Goal: Task Accomplishment & Management: Use online tool/utility

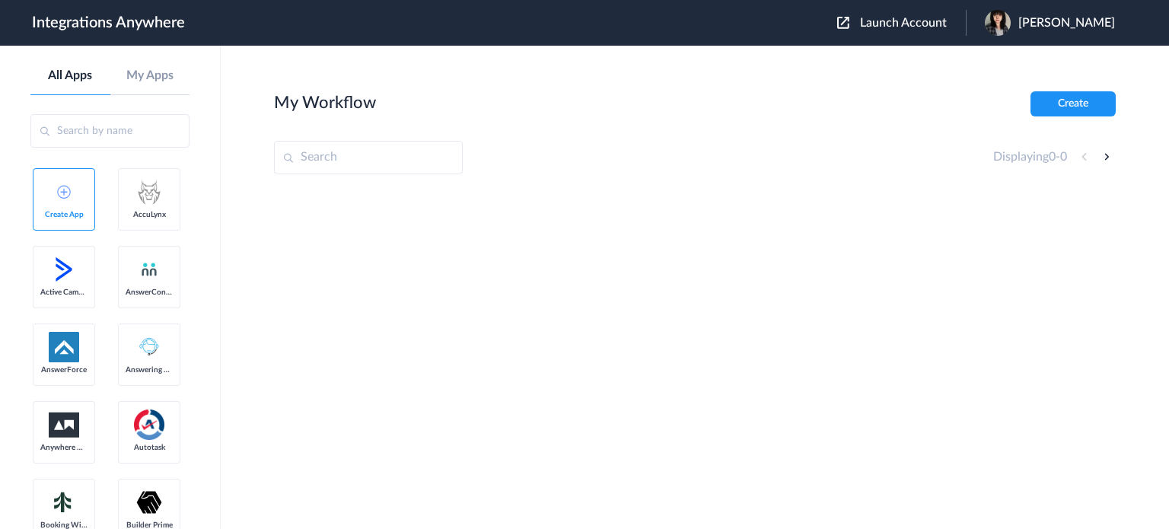
click at [932, 22] on span "Launch Account" at bounding box center [903, 23] width 87 height 12
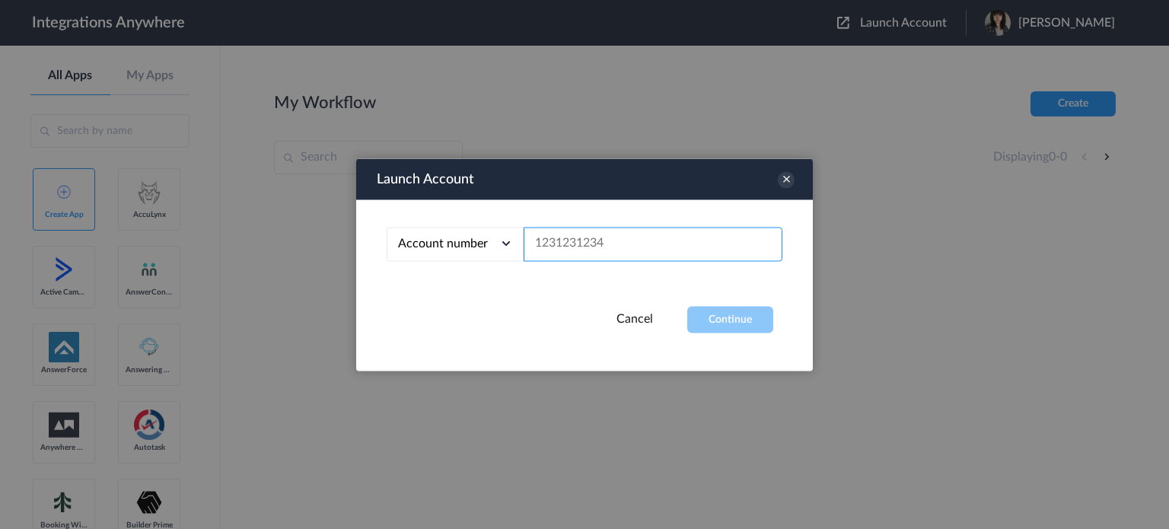
click at [574, 239] on input "text" at bounding box center [653, 244] width 259 height 34
paste input "3467668151"
type input "3467668151"
click at [746, 316] on button "Continue" at bounding box center [730, 319] width 86 height 27
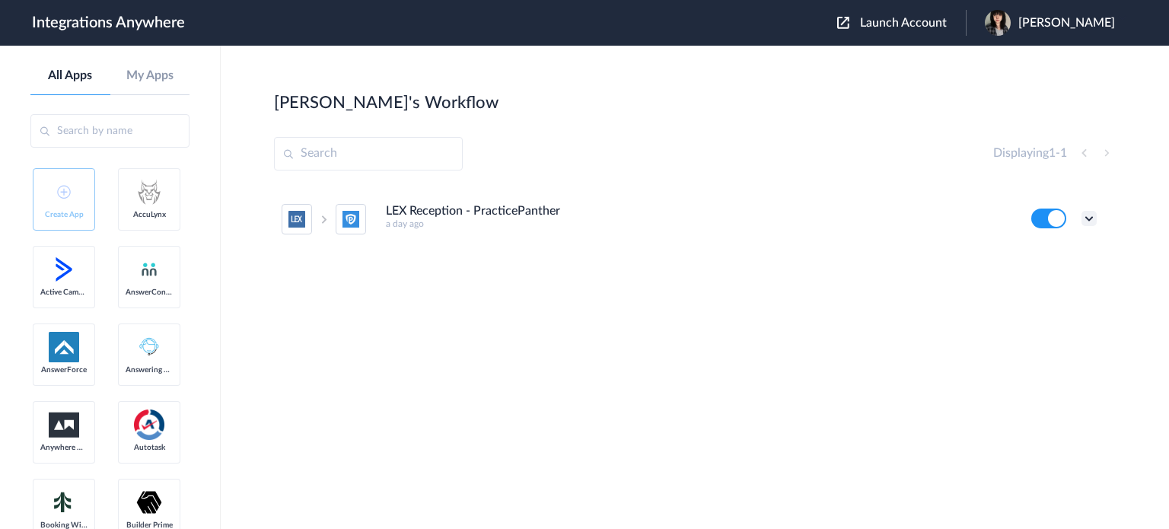
click at [1088, 222] on icon at bounding box center [1089, 218] width 15 height 15
click at [1061, 280] on link "Task history" at bounding box center [1045, 281] width 73 height 11
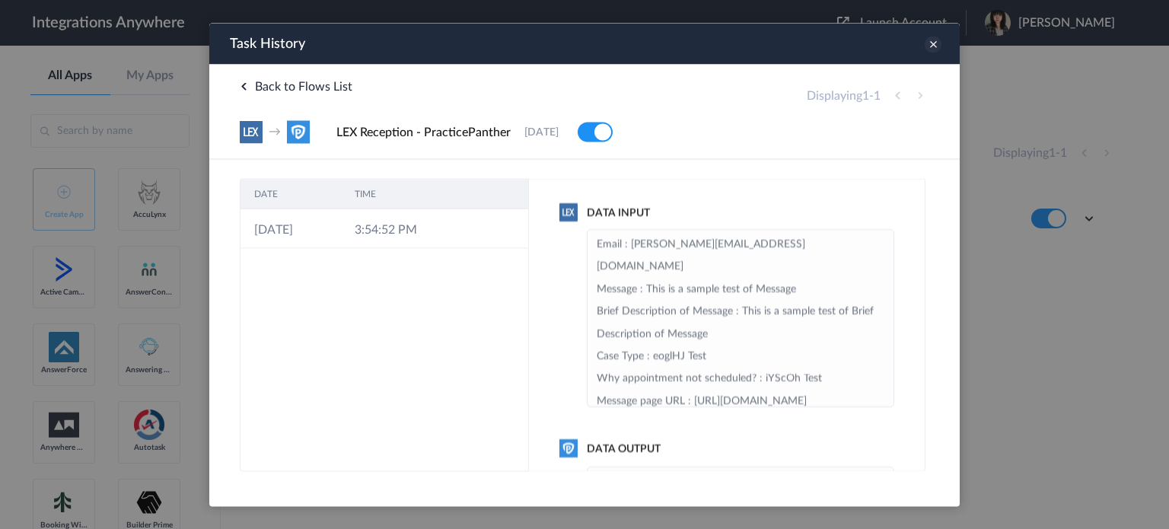
click at [936, 44] on icon at bounding box center [933, 44] width 17 height 17
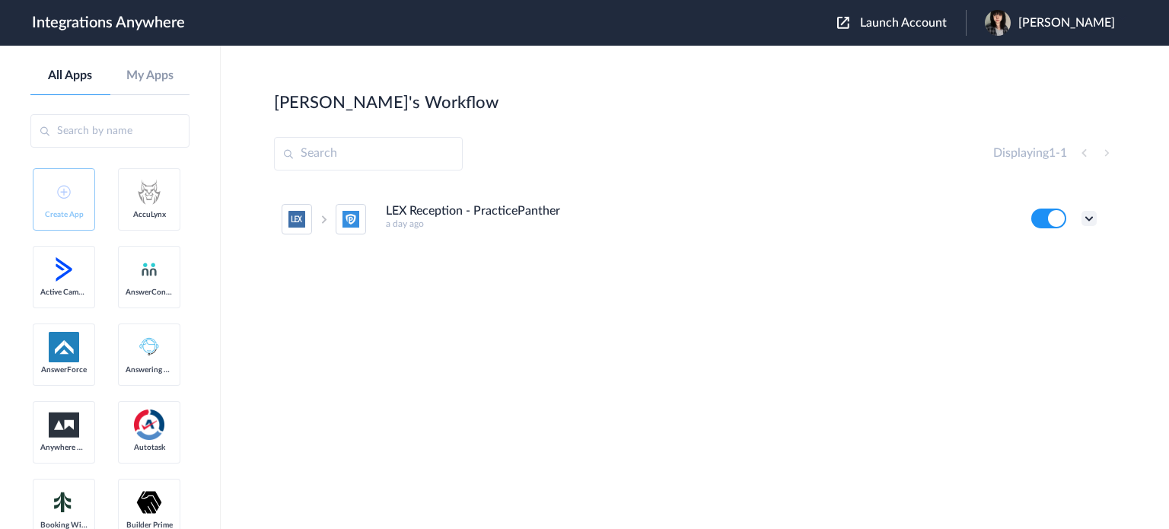
click at [1096, 213] on icon at bounding box center [1089, 218] width 15 height 15
click at [1064, 249] on li "Edit" at bounding box center [1047, 254] width 99 height 28
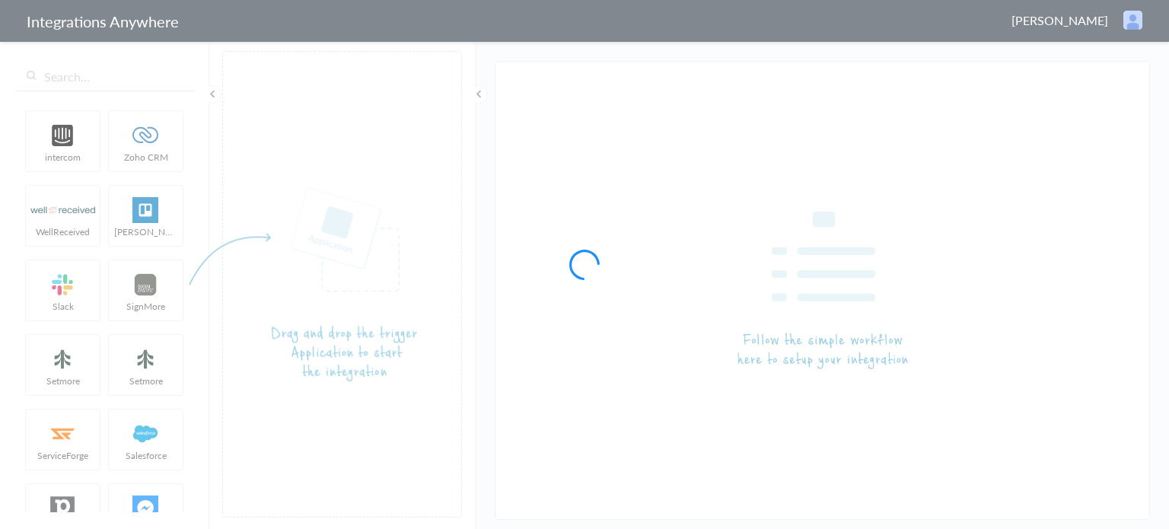
type input "LEX Reception - PracticePanther"
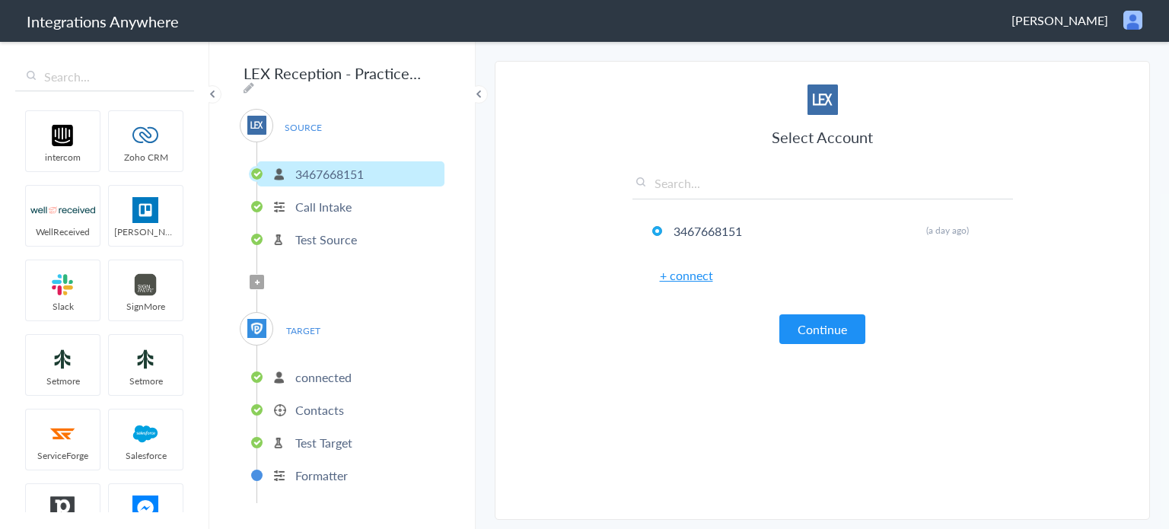
click at [253, 276] on span "Filter Applied" at bounding box center [257, 282] width 14 height 14
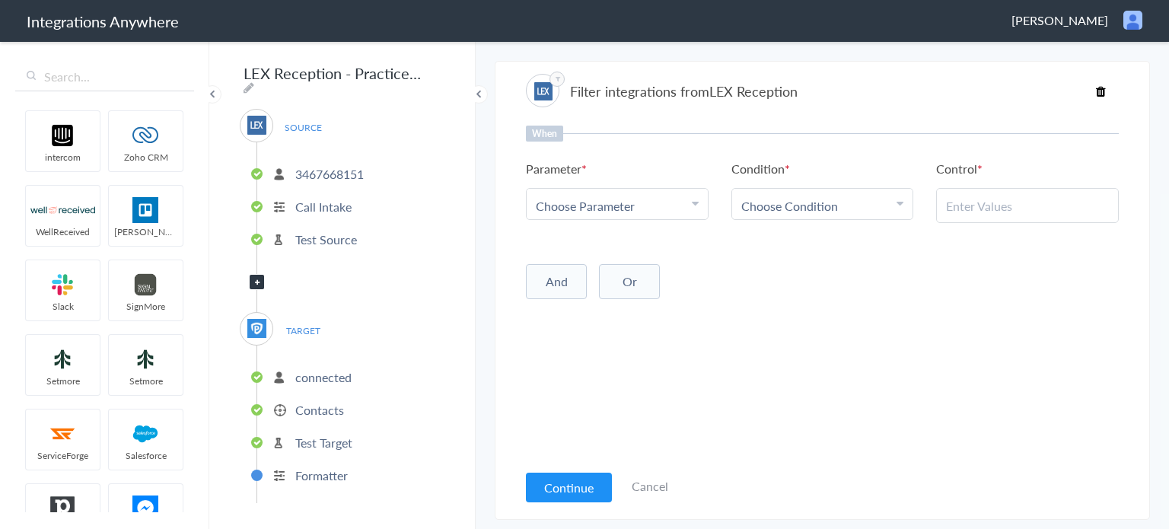
click at [649, 205] on div "Choose Parameter" at bounding box center [617, 206] width 163 height 18
click at [758, 246] on div "When Parameter Choose Parameter First Name Last Name Email Phone Case Name/Numb…" at bounding box center [822, 294] width 593 height 336
click at [631, 197] on span "Choose Parameter" at bounding box center [585, 206] width 99 height 18
click at [624, 247] on input "text" at bounding box center [617, 247] width 181 height 33
type input "call clo"
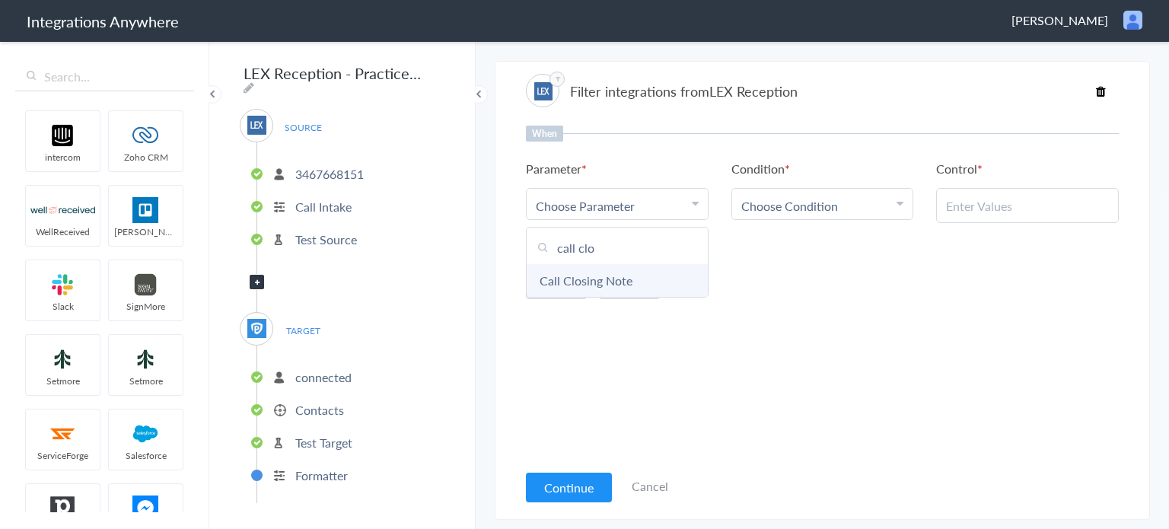
click at [636, 290] on link "Call Closing Note" at bounding box center [617, 280] width 181 height 33
click at [850, 206] on div "Choose Condition" at bounding box center [823, 206] width 163 height 18
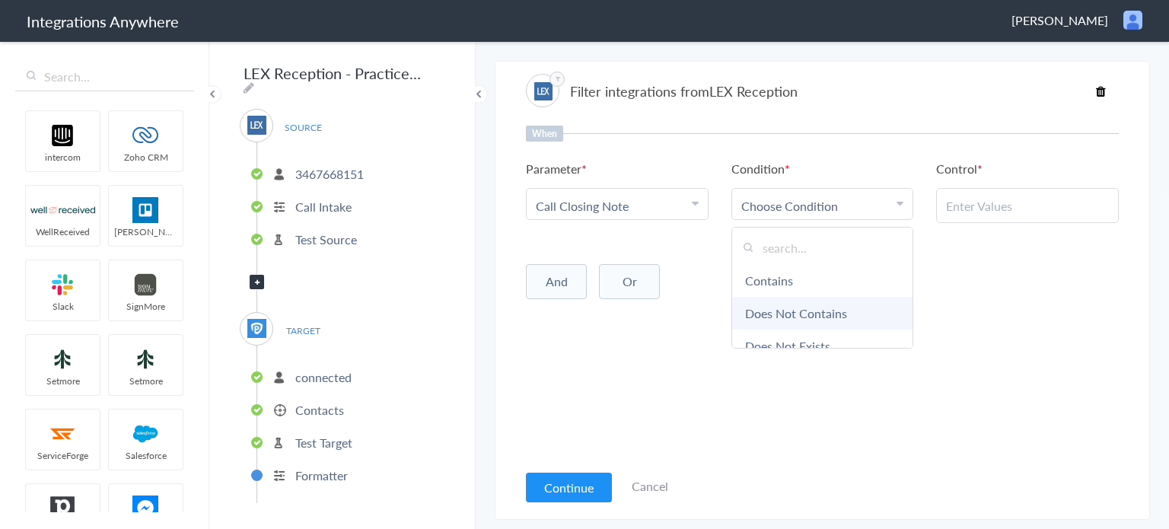
click at [828, 308] on link "Does Not Contains" at bounding box center [822, 313] width 181 height 33
click at [837, 205] on link "Does Not Contains" at bounding box center [793, 206] width 102 height 18
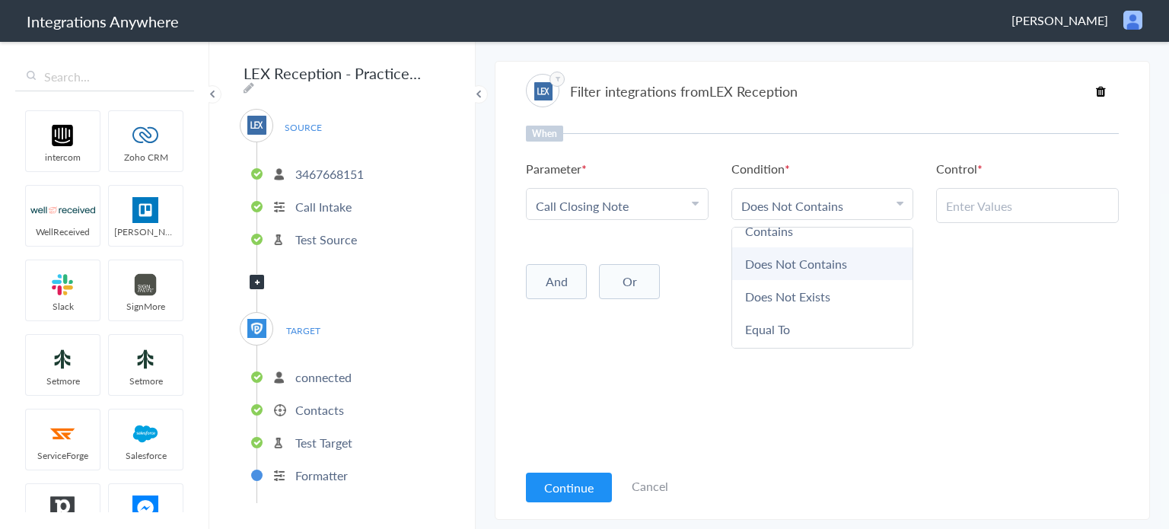
scroll to position [76, 0]
click at [822, 268] on link "Does Not Exists" at bounding box center [822, 270] width 181 height 33
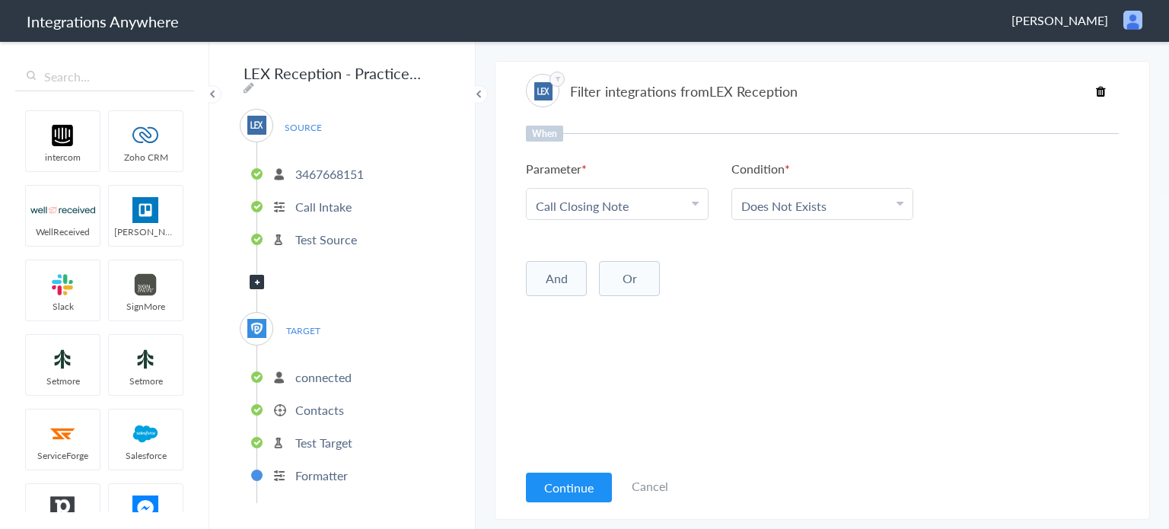
click at [560, 270] on button "And" at bounding box center [556, 278] width 61 height 35
click at [616, 298] on link "Choose Parameter" at bounding box center [617, 308] width 181 height 30
click at [569, 352] on input "text" at bounding box center [617, 352] width 181 height 33
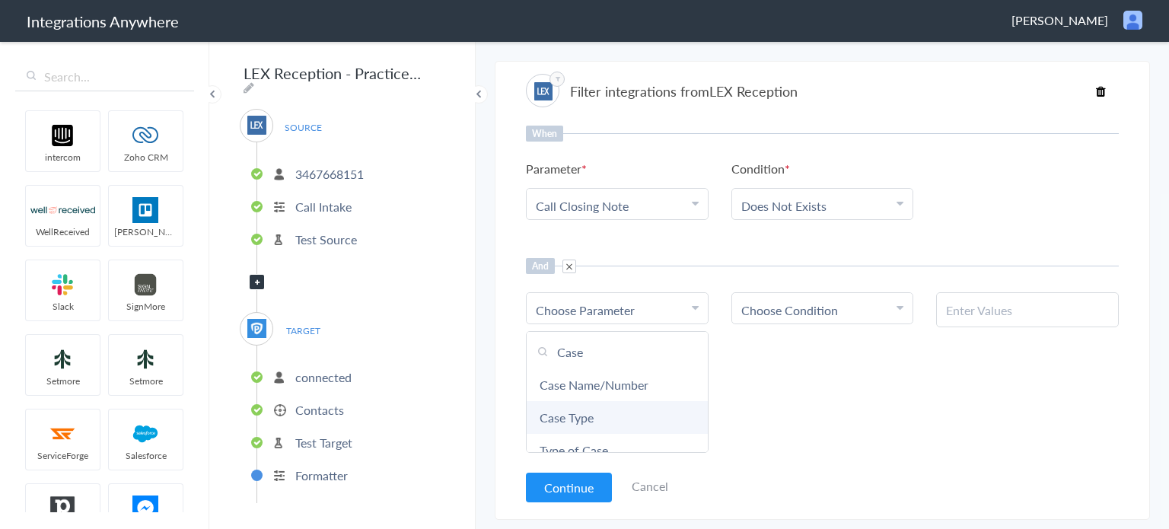
type input "Case"
click at [596, 418] on link "Case Type" at bounding box center [617, 417] width 181 height 33
click at [816, 309] on span "Choose Condition" at bounding box center [790, 310] width 97 height 18
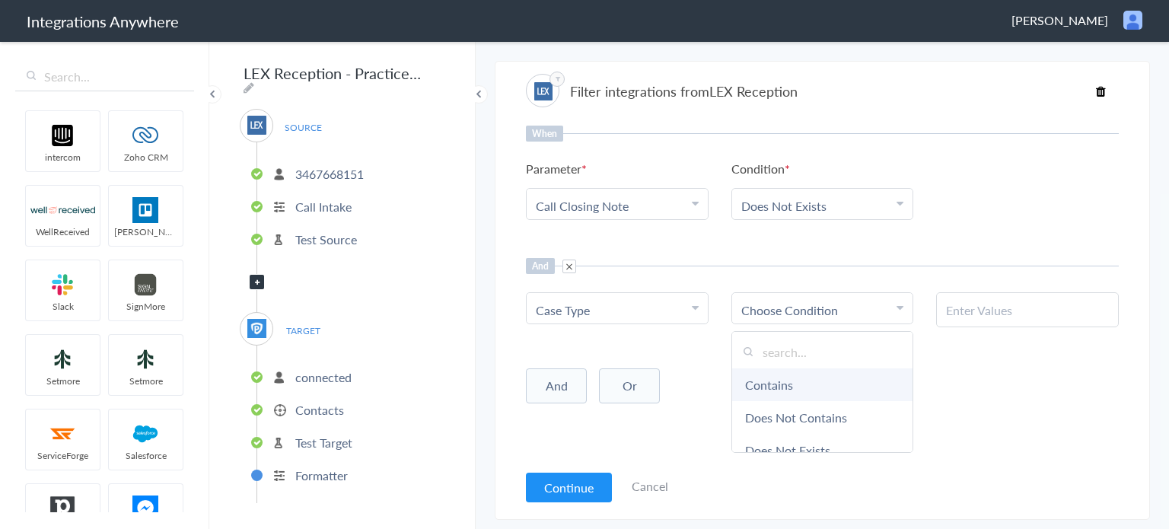
click at [795, 382] on link "Contains" at bounding box center [822, 384] width 181 height 33
click at [1016, 314] on input "text" at bounding box center [1027, 310] width 163 height 18
paste input "Intellectual Property Matter (Trademark/Patent/Copyright/Contracts/Violations)"
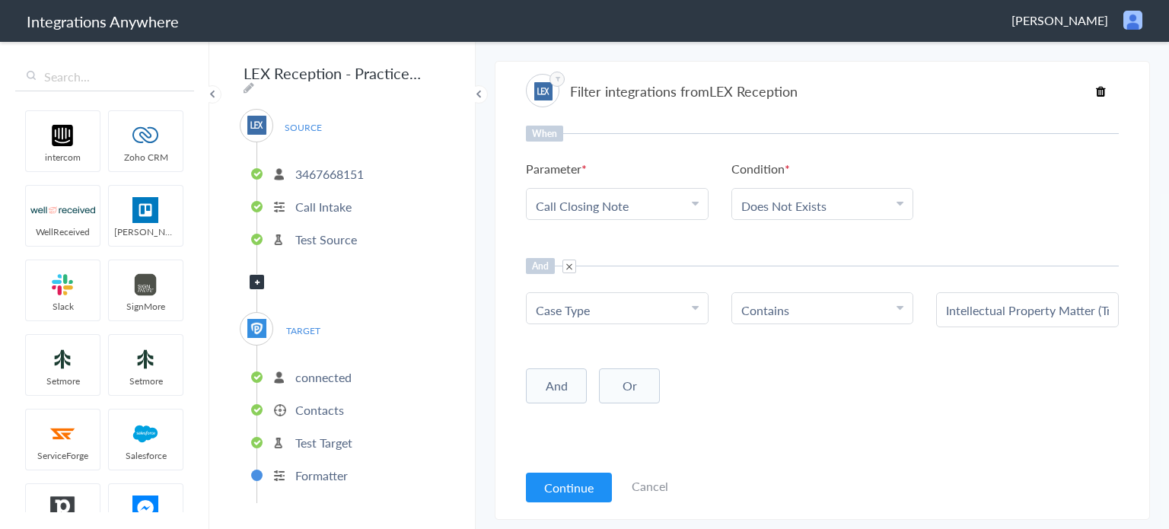
scroll to position [0, 264]
type input "Intellectual Property Matter (Trademark/Patent/Copyright/Contracts/Violations)"
click at [573, 487] on button "Continue" at bounding box center [569, 488] width 86 height 30
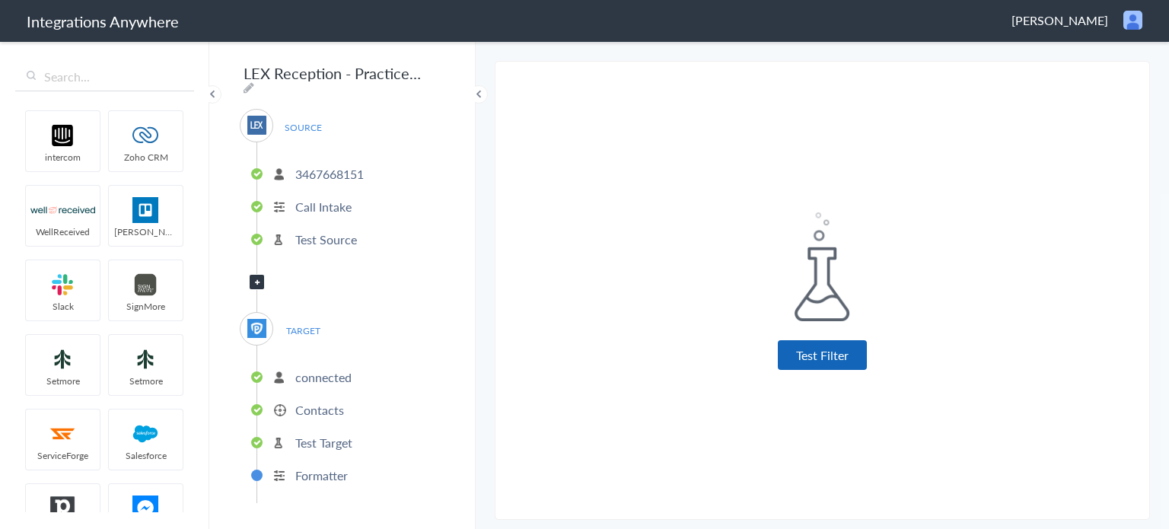
click at [847, 349] on button "Test Filter" at bounding box center [822, 355] width 89 height 30
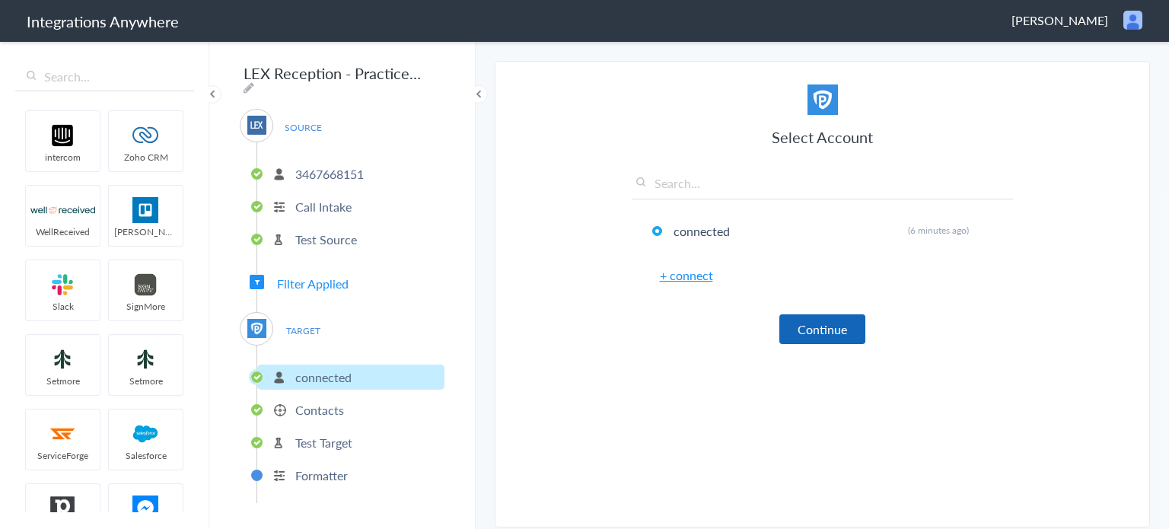
click at [828, 329] on button "Continue" at bounding box center [823, 329] width 86 height 30
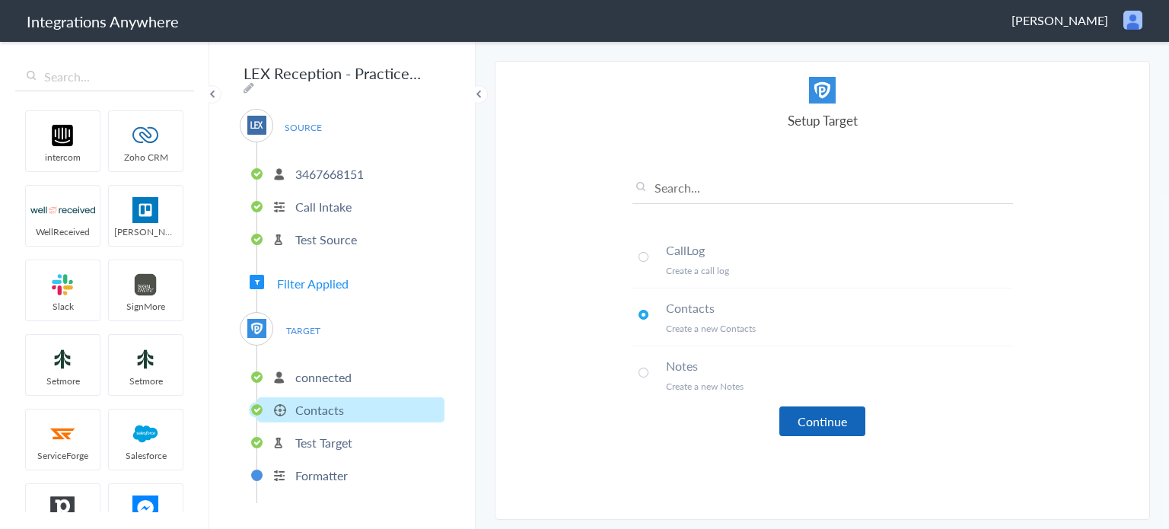
click at [830, 423] on button "Continue" at bounding box center [823, 422] width 86 height 30
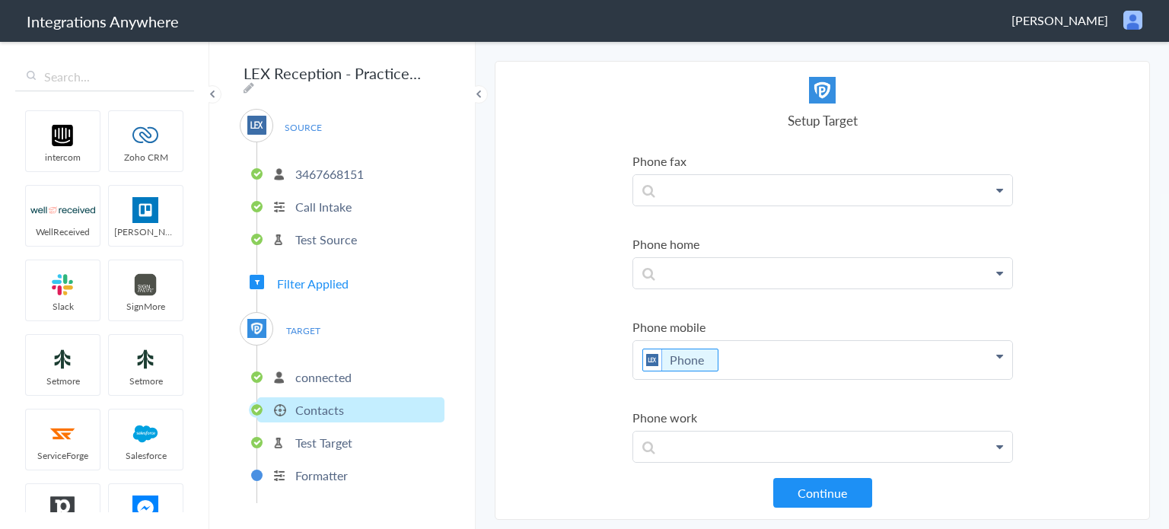
scroll to position [457, 0]
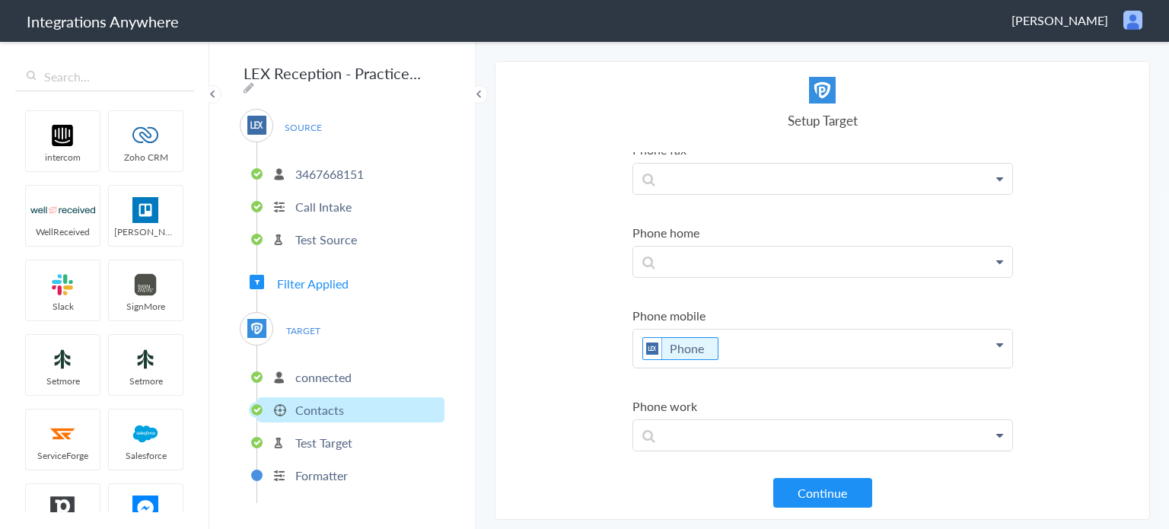
click at [341, 167] on p "3467668151" at bounding box center [329, 174] width 69 height 18
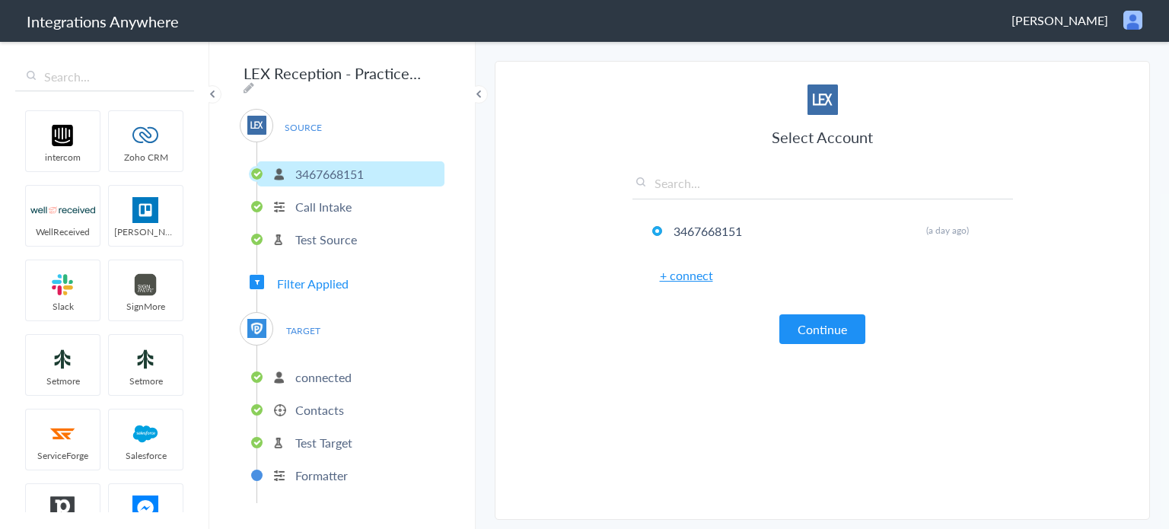
click at [349, 199] on p "Call Intake" at bounding box center [323, 207] width 56 height 18
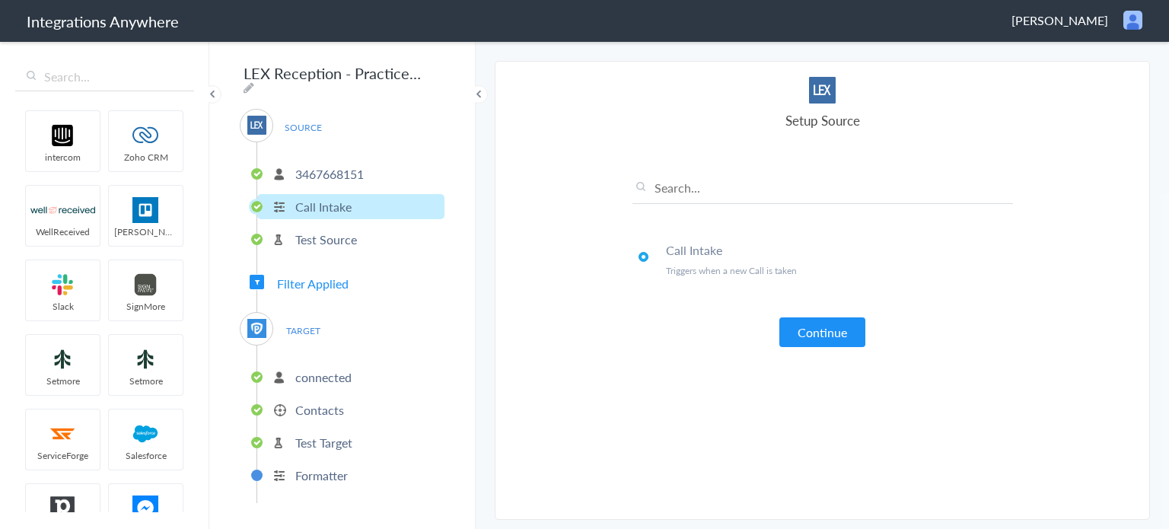
click at [359, 237] on li "Test Source" at bounding box center [350, 239] width 187 height 25
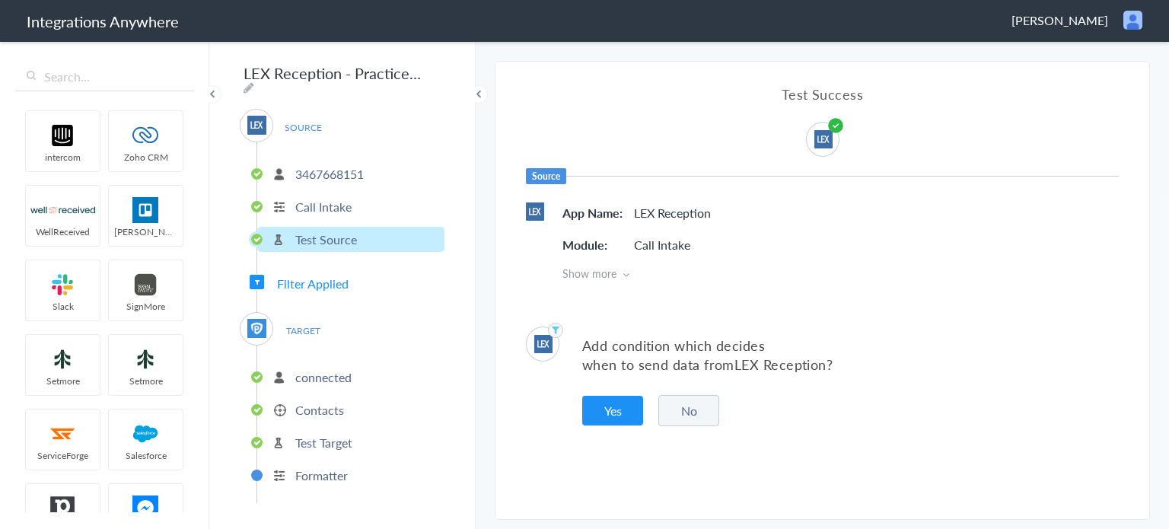
click at [358, 276] on div "SOURCE 3467668151 Call Intake Test Source Filter Applied TARGET connected Conta…" at bounding box center [342, 306] width 205 height 394
click at [327, 275] on span "Filter Applied" at bounding box center [313, 284] width 72 height 18
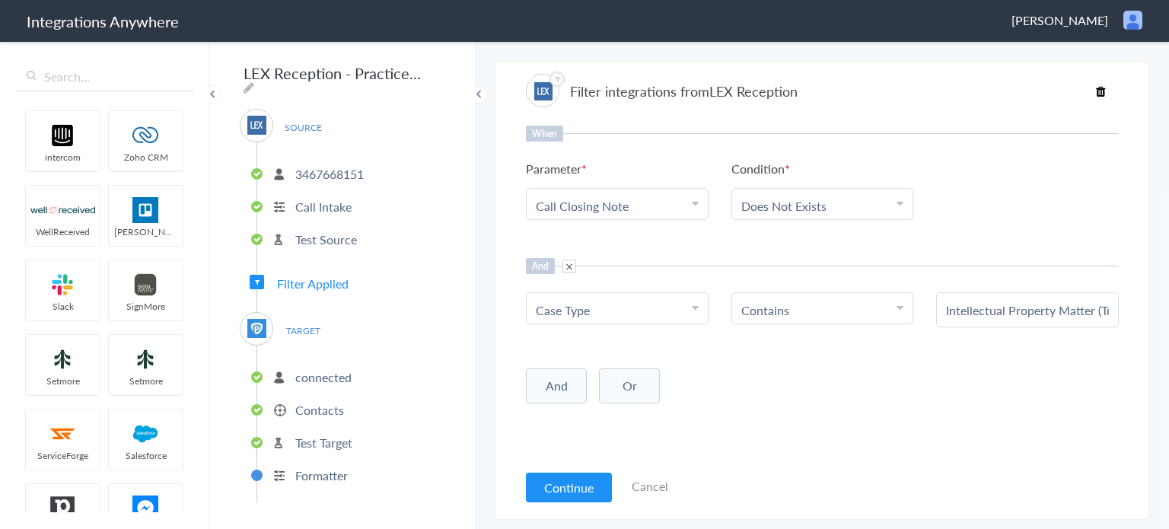
click at [305, 117] on span "SOURCE" at bounding box center [303, 127] width 58 height 21
click at [302, 117] on span "SOURCE" at bounding box center [303, 127] width 58 height 21
click at [304, 124] on span "SOURCE" at bounding box center [303, 127] width 58 height 21
click at [262, 121] on img at bounding box center [256, 125] width 19 height 19
click at [321, 167] on p "3467668151" at bounding box center [329, 174] width 69 height 18
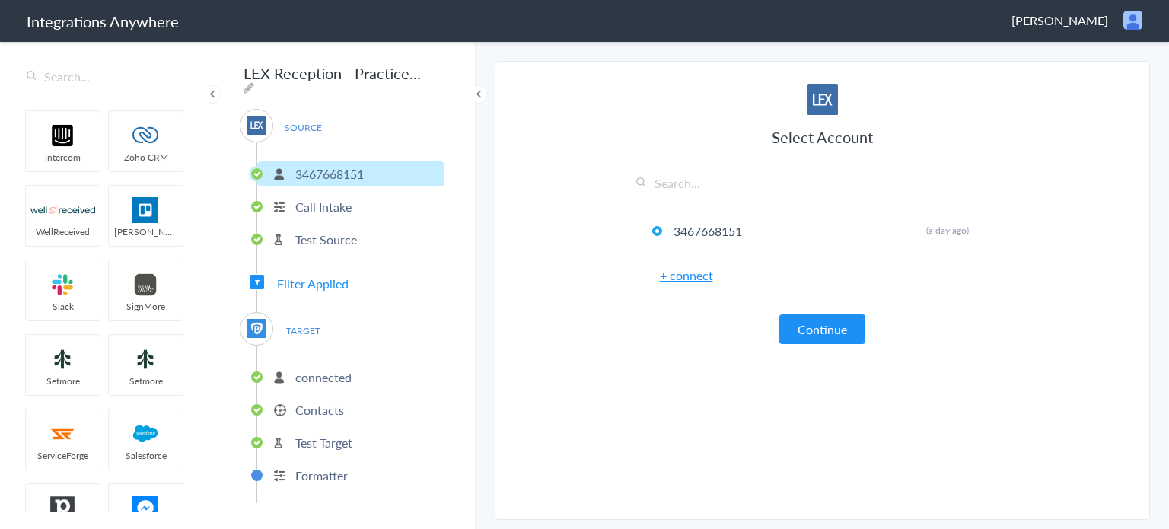
click at [337, 198] on p "Call Intake" at bounding box center [323, 207] width 56 height 18
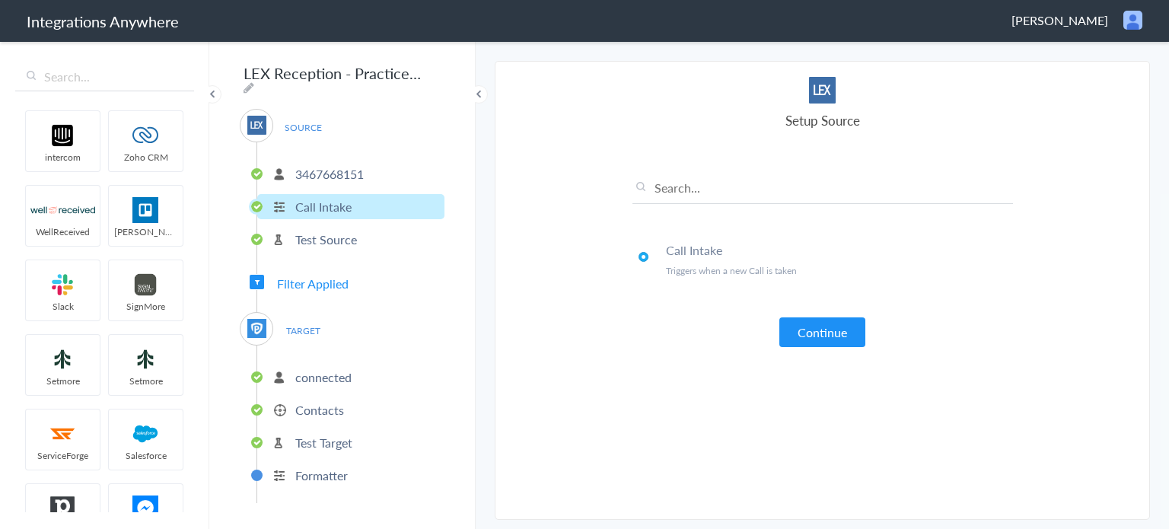
click at [341, 232] on p "Test Source" at bounding box center [326, 240] width 62 height 18
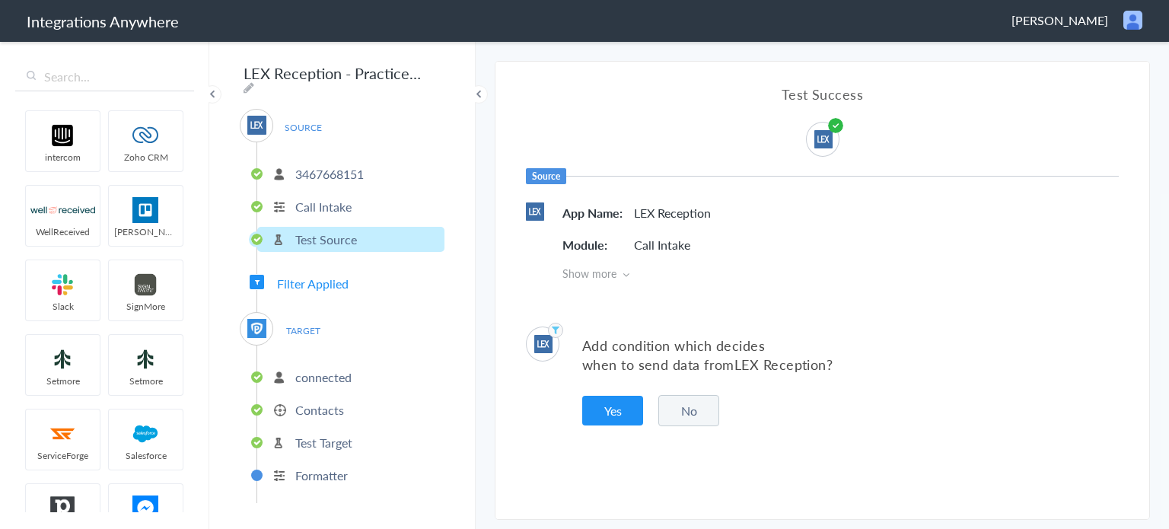
click at [356, 165] on p "3467668151" at bounding box center [329, 174] width 69 height 18
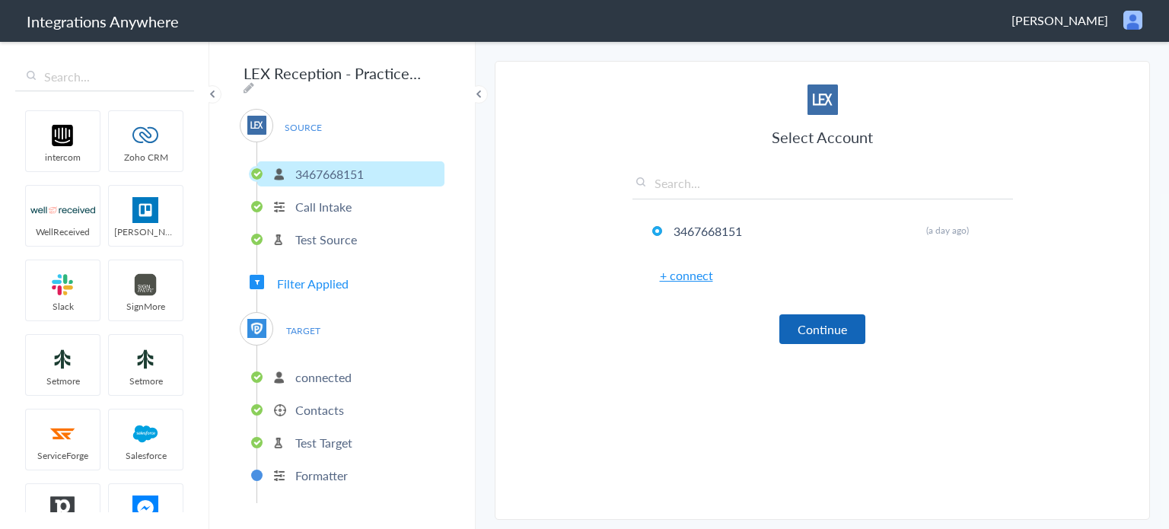
click at [836, 330] on button "Continue" at bounding box center [823, 329] width 86 height 30
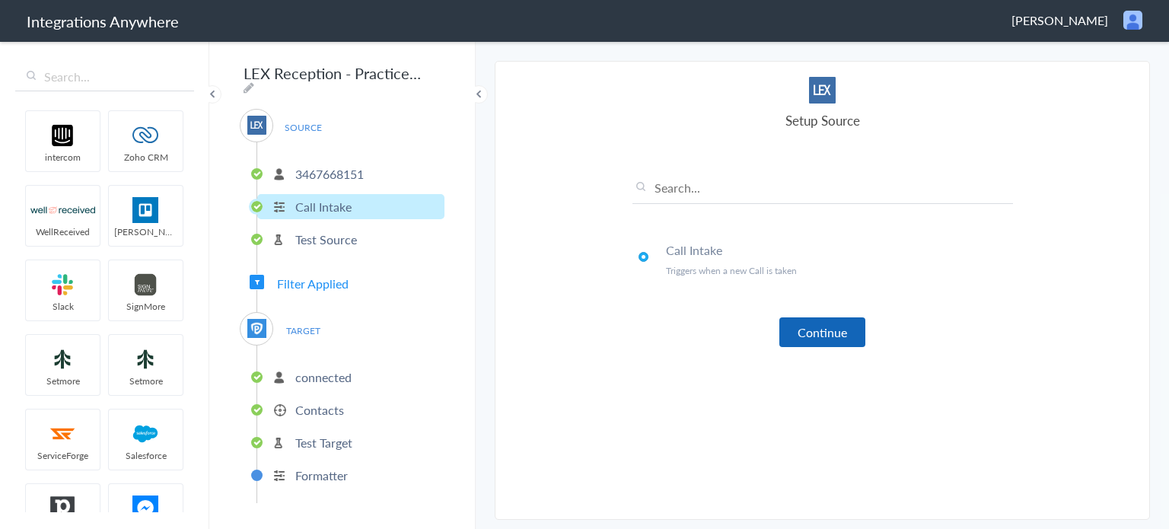
click at [817, 325] on button "Continue" at bounding box center [823, 332] width 86 height 30
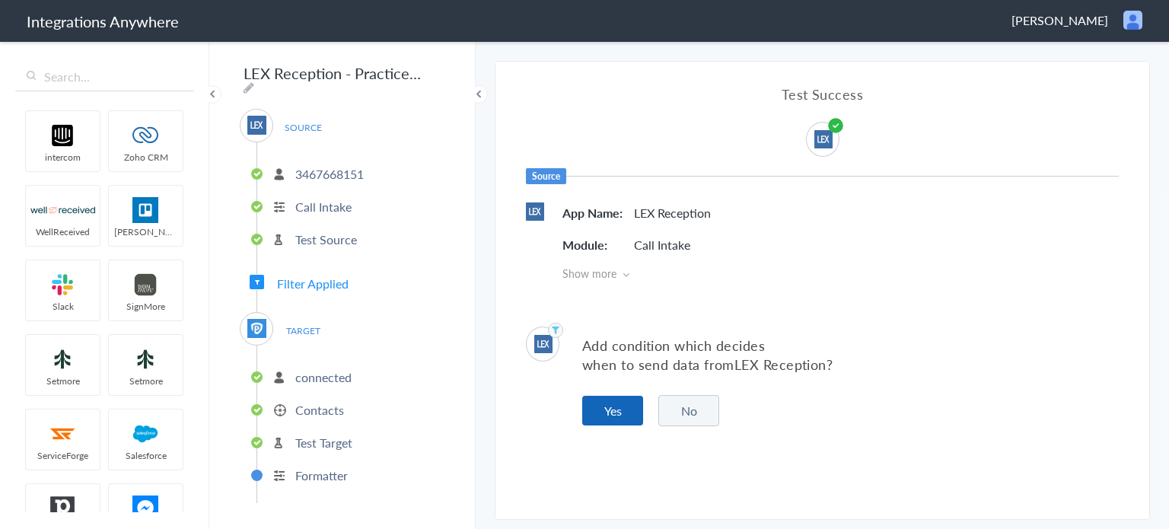
click at [623, 411] on button "Yes" at bounding box center [612, 411] width 61 height 30
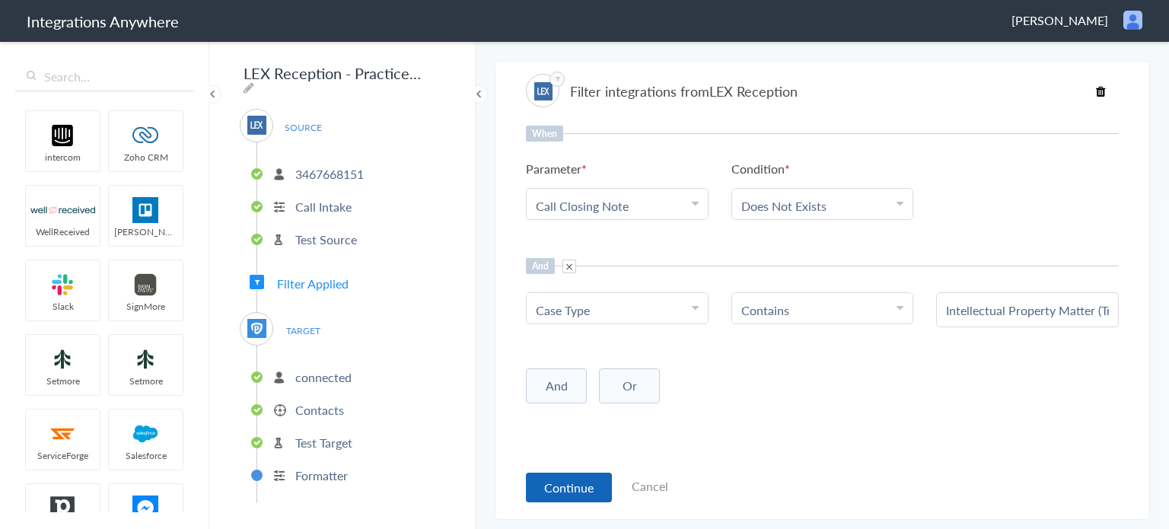
click at [576, 489] on button "Continue" at bounding box center [569, 488] width 86 height 30
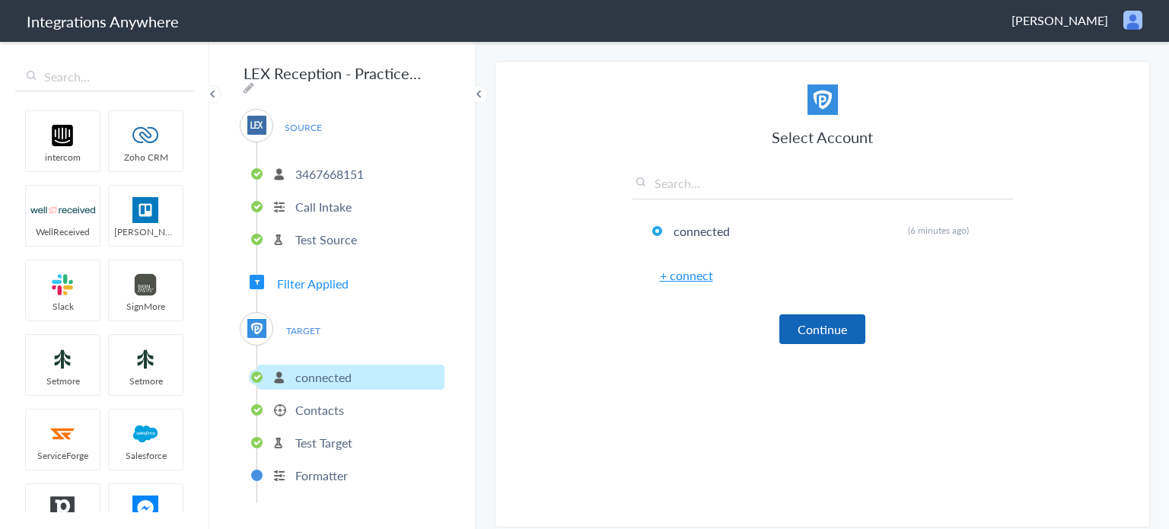
click at [829, 331] on button "Continue" at bounding box center [823, 329] width 86 height 30
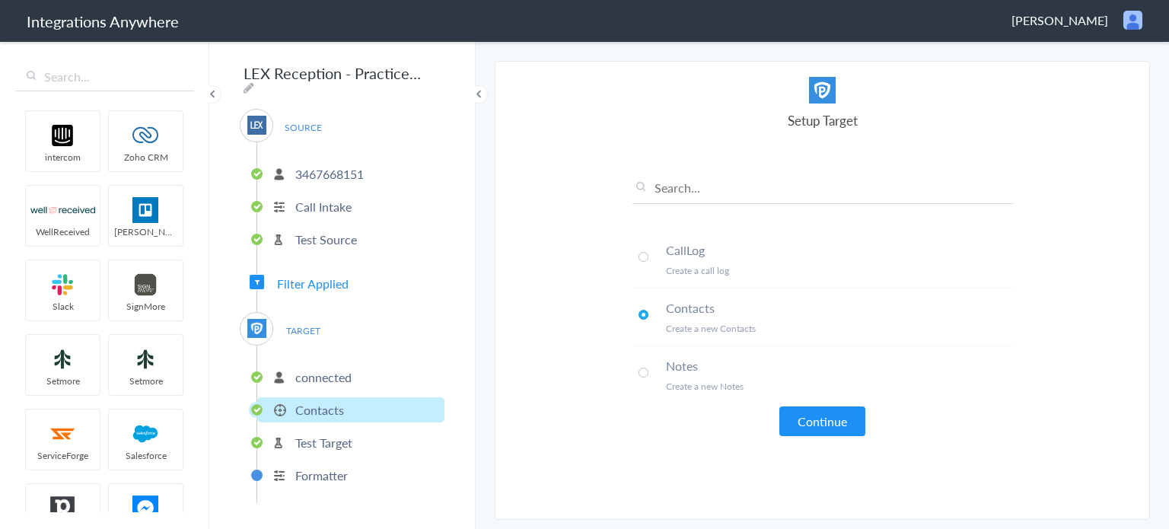
click at [646, 256] on span at bounding box center [644, 257] width 10 height 10
click at [842, 412] on button "Continue" at bounding box center [823, 422] width 86 height 30
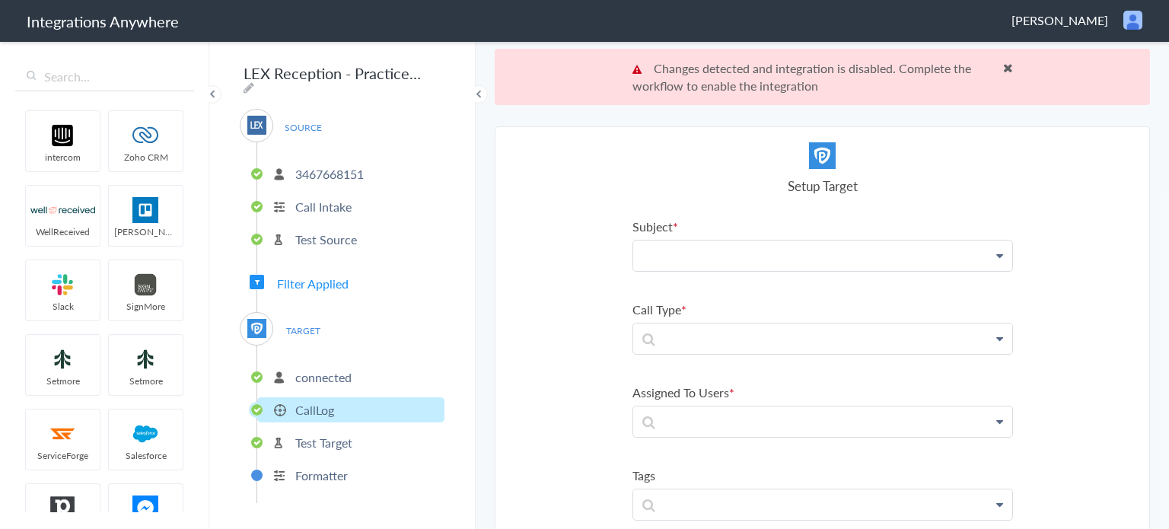
click at [742, 241] on p at bounding box center [822, 256] width 379 height 30
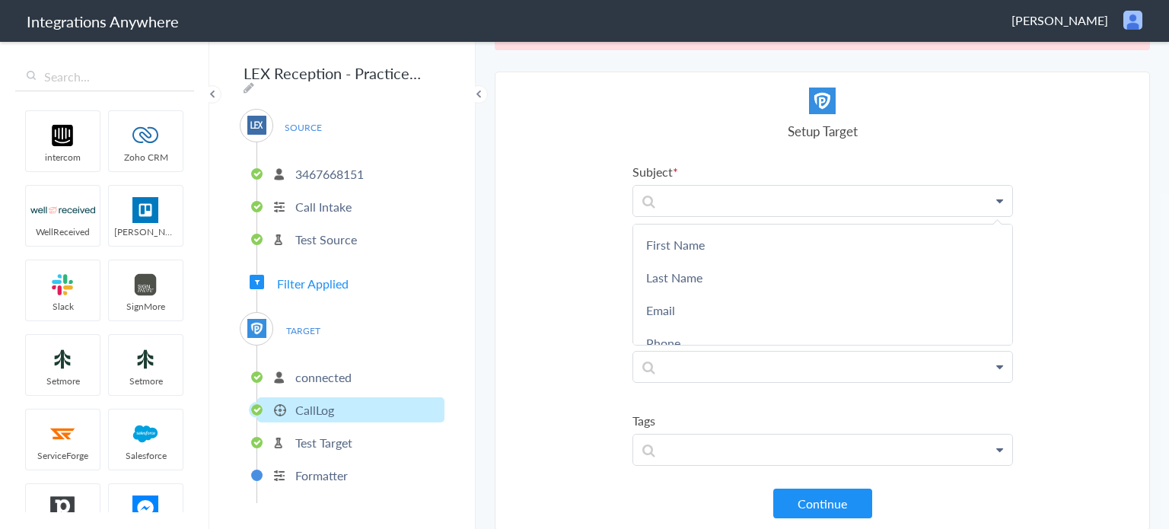
click at [540, 311] on section "Select Account 3467668151 Rename Delete (a day ago) + connect Continue Setup So…" at bounding box center [822, 301] width 655 height 459
click at [745, 358] on p at bounding box center [822, 367] width 379 height 30
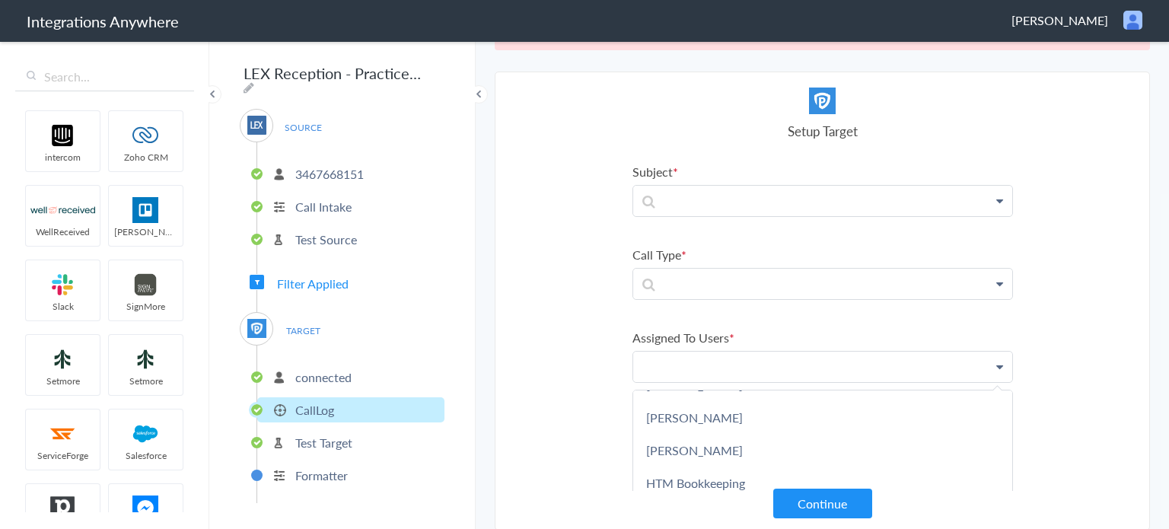
scroll to position [65, 0]
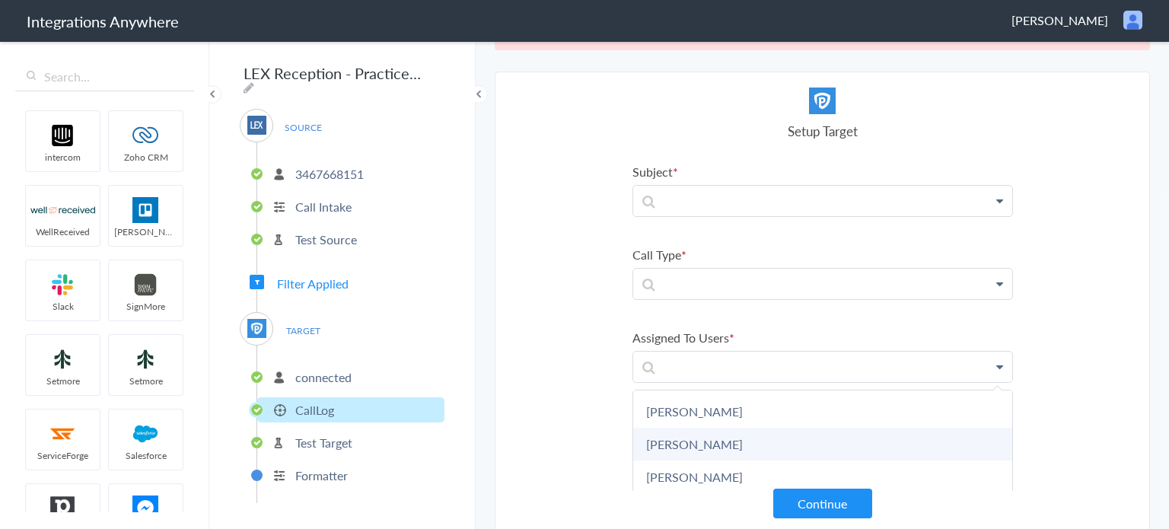
click at [755, 439] on link "[PERSON_NAME]" at bounding box center [822, 444] width 379 height 33
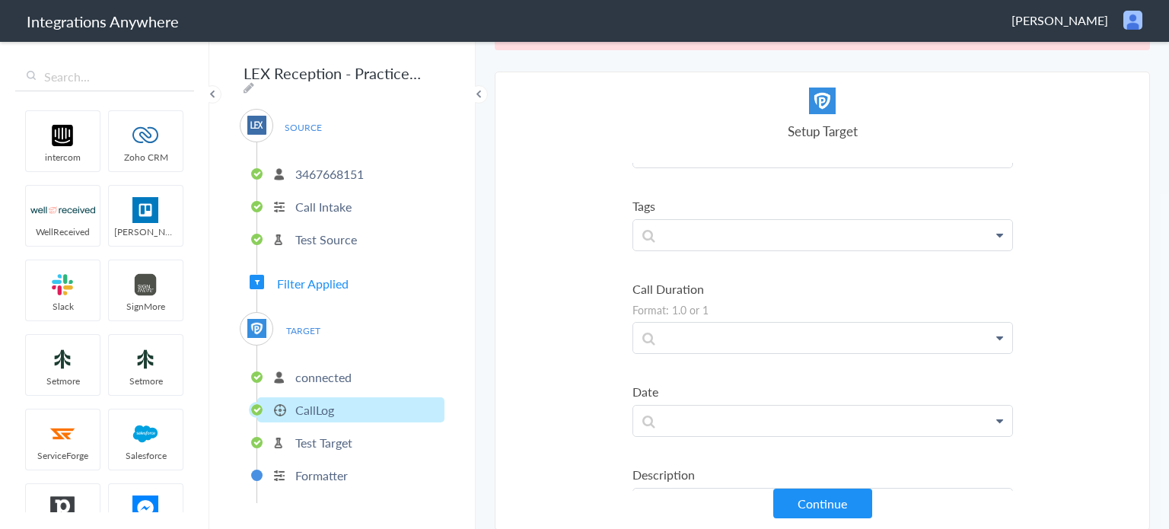
scroll to position [0, 0]
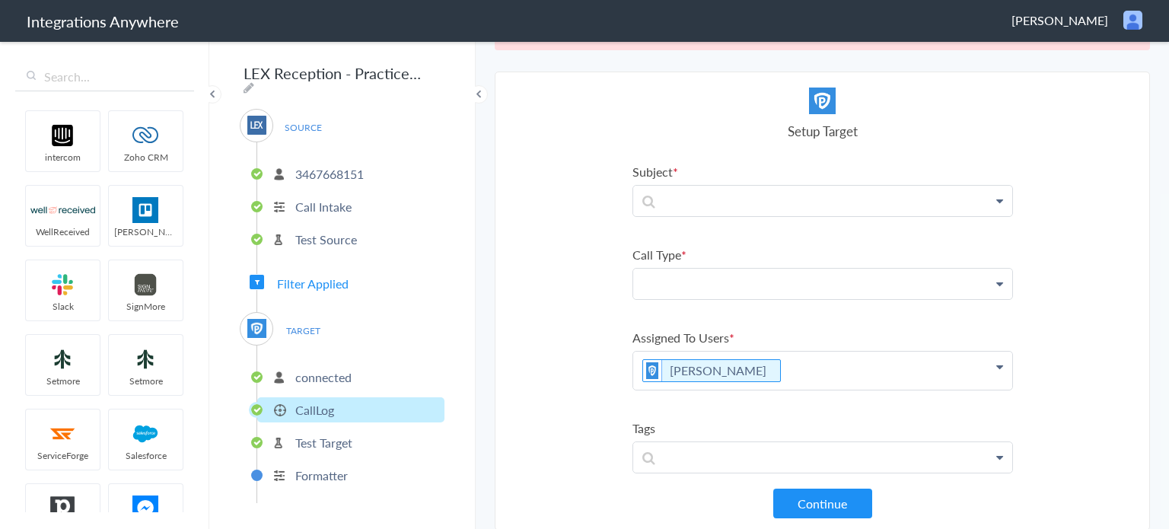
click at [736, 284] on p at bounding box center [822, 284] width 379 height 30
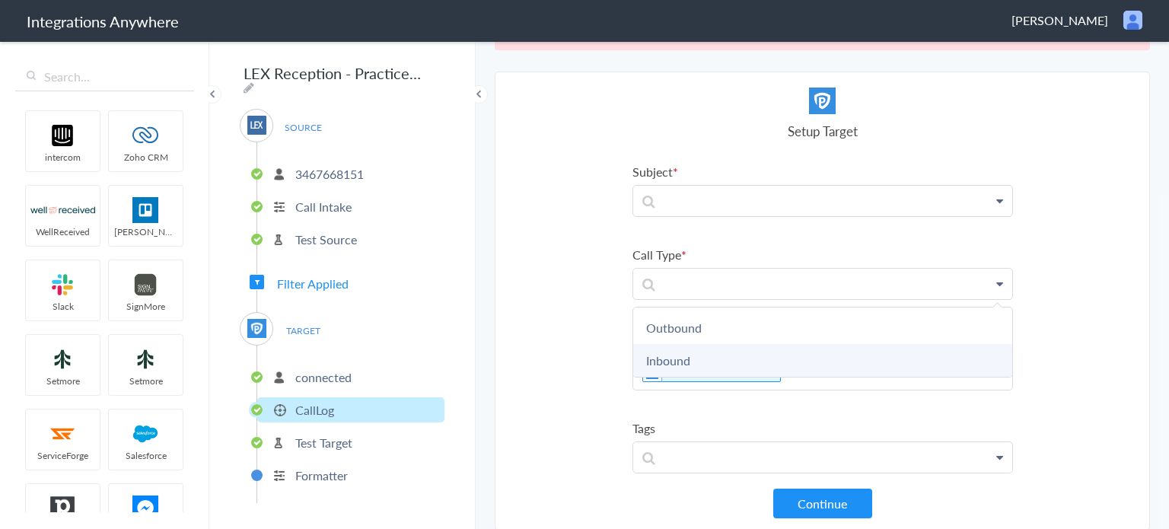
click at [691, 356] on link "Inbound" at bounding box center [822, 360] width 379 height 33
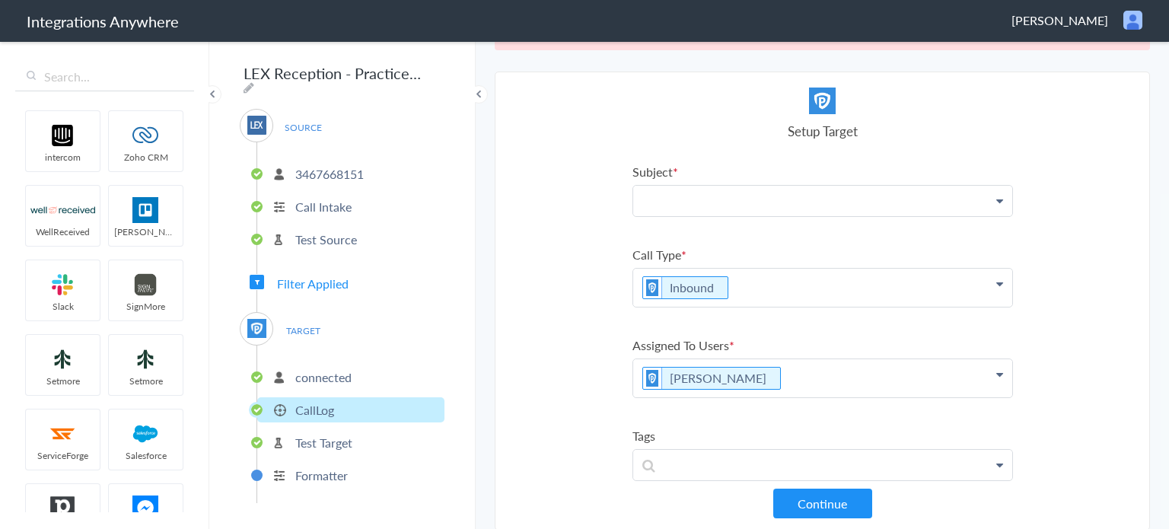
click at [785, 194] on p at bounding box center [822, 201] width 379 height 30
drag, startPoint x: 677, startPoint y: 242, endPoint x: 710, endPoint y: 242, distance: 32.7
click at [677, 242] on link "First Name" at bounding box center [822, 244] width 379 height 33
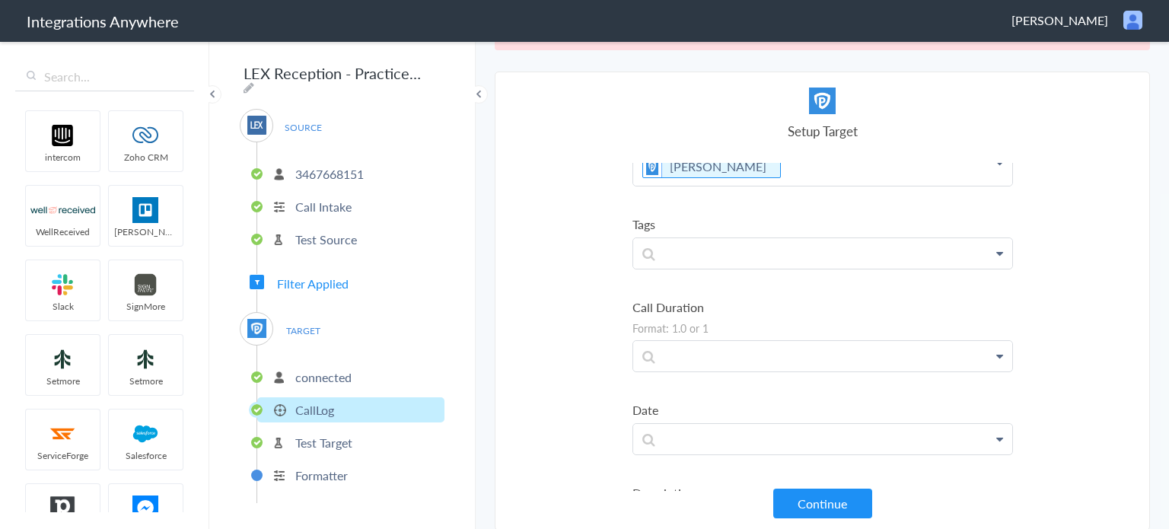
scroll to position [8, 0]
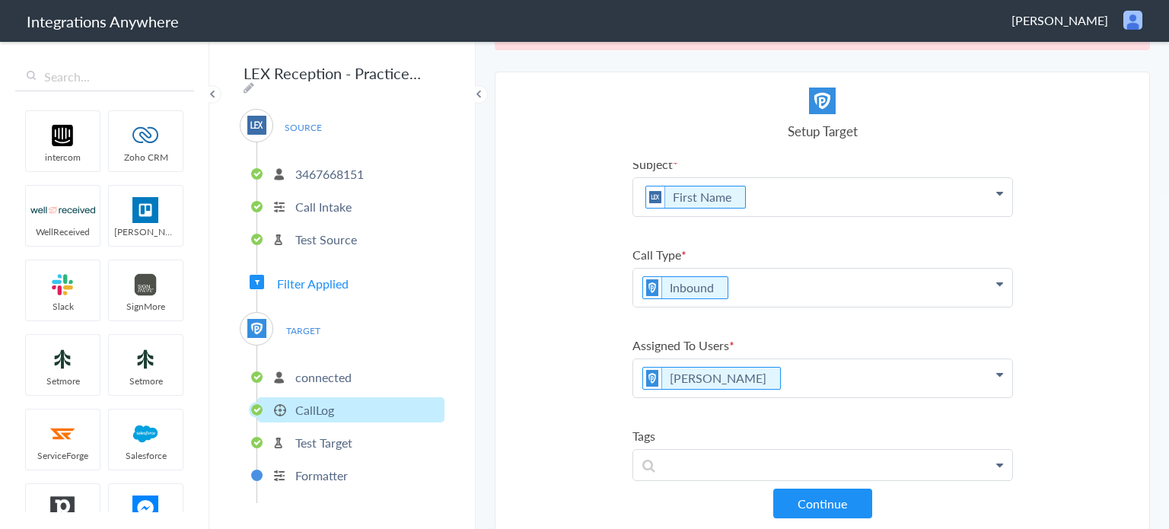
click at [775, 190] on p "First Name" at bounding box center [822, 197] width 379 height 38
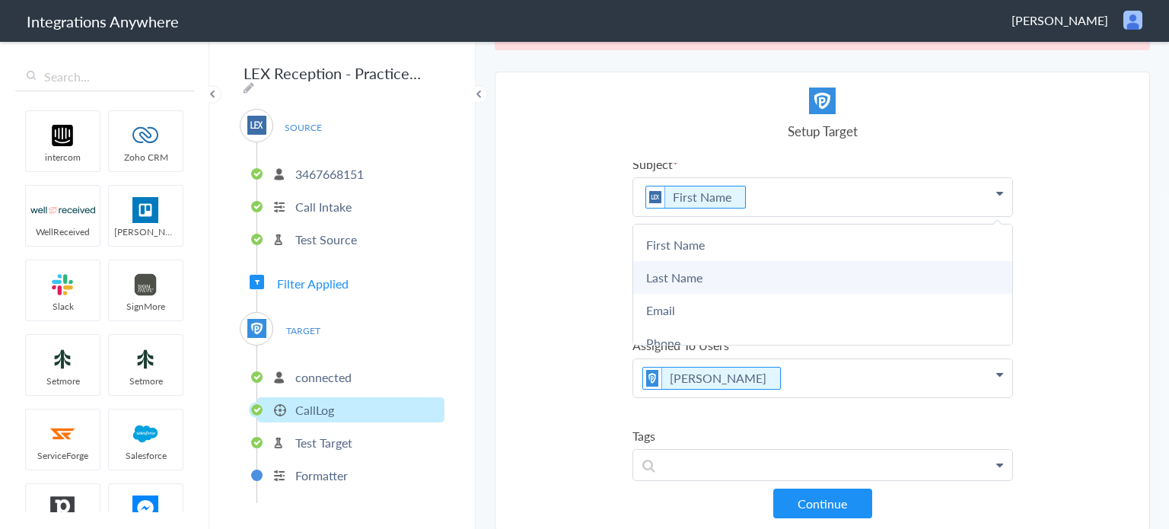
click at [732, 270] on link "Last Name" at bounding box center [822, 277] width 379 height 33
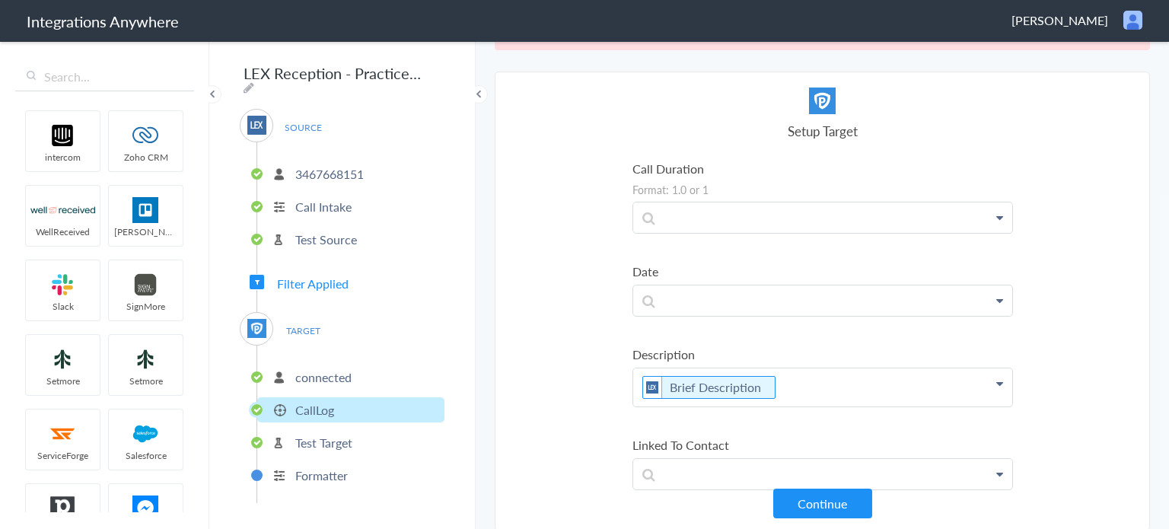
scroll to position [388, 0]
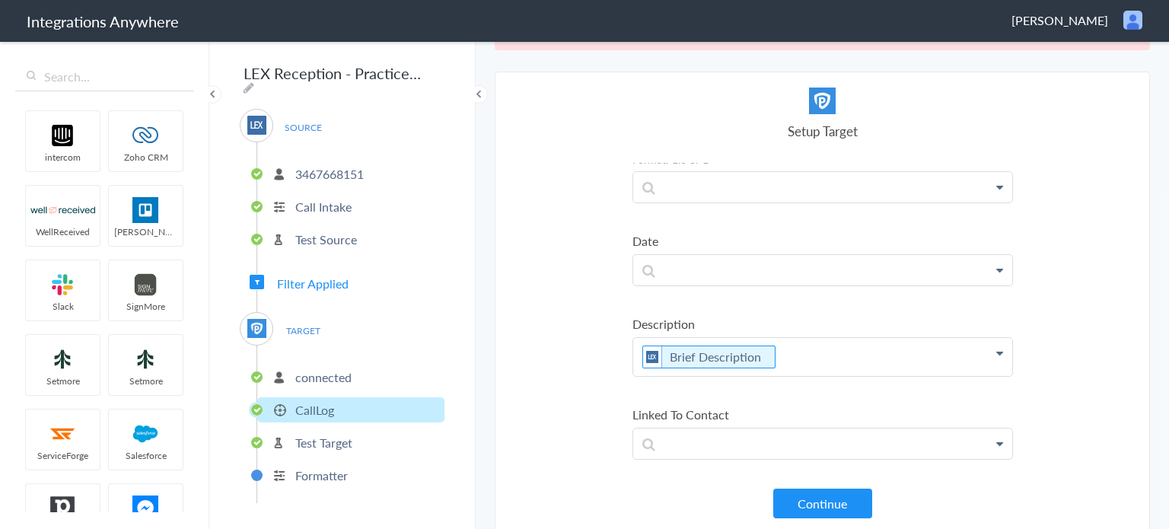
click at [853, 359] on p "Brief Description" at bounding box center [822, 357] width 379 height 38
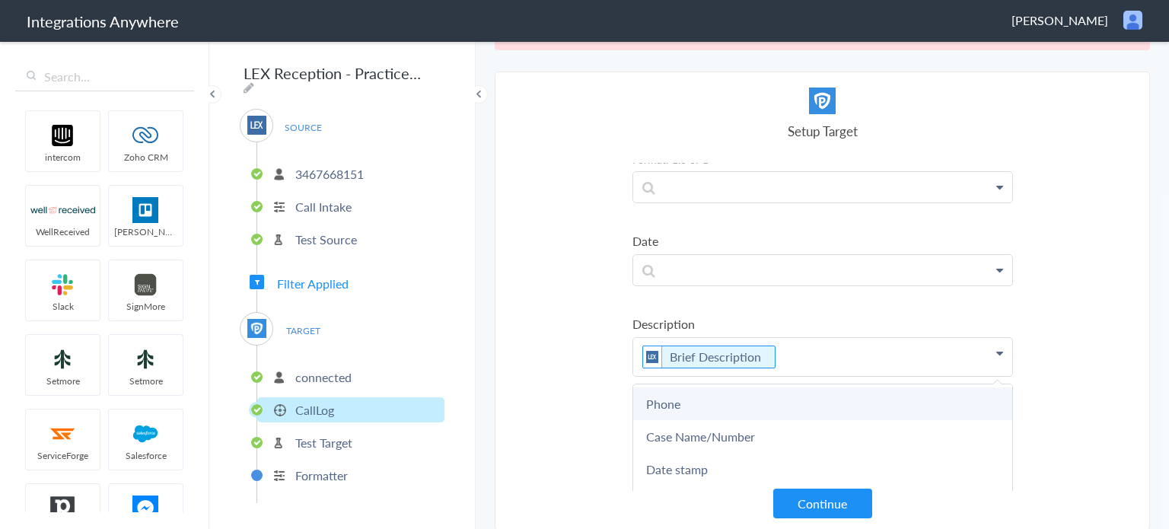
scroll to position [76, 0]
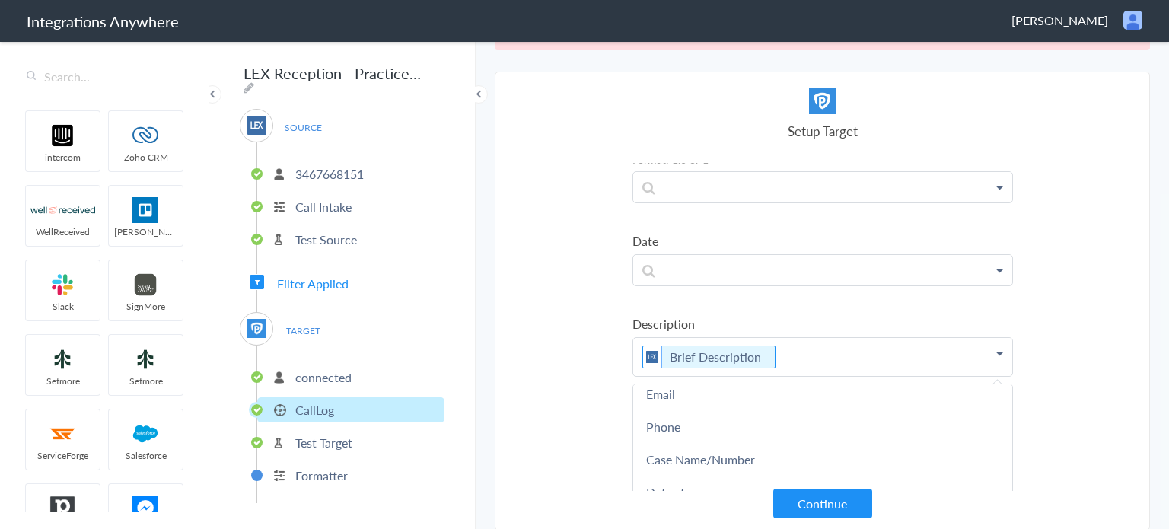
click at [681, 416] on link "Phone" at bounding box center [822, 426] width 379 height 33
click at [902, 352] on p "Brief Description Phone" at bounding box center [822, 357] width 379 height 38
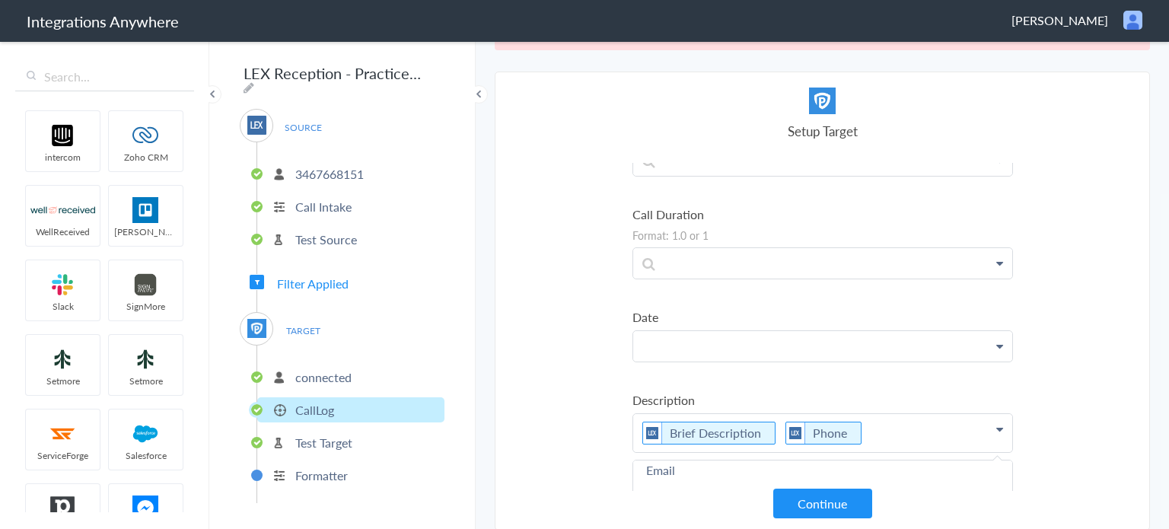
click at [767, 352] on p at bounding box center [822, 346] width 379 height 30
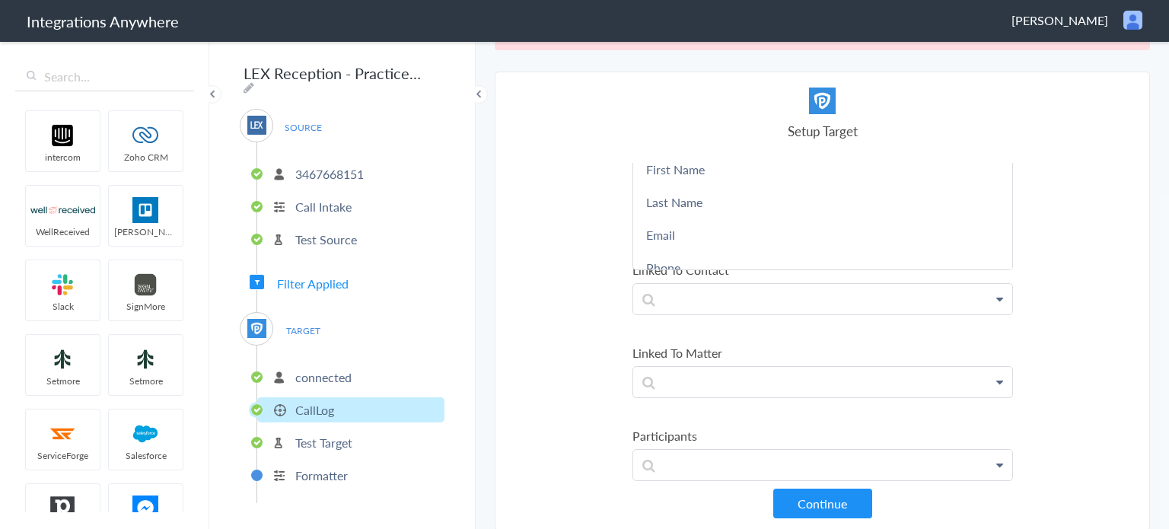
scroll to position [541, 0]
click at [587, 259] on section "Select Account 3467668151 Rename Delete (a day ago) + connect Continue Setup So…" at bounding box center [822, 301] width 655 height 459
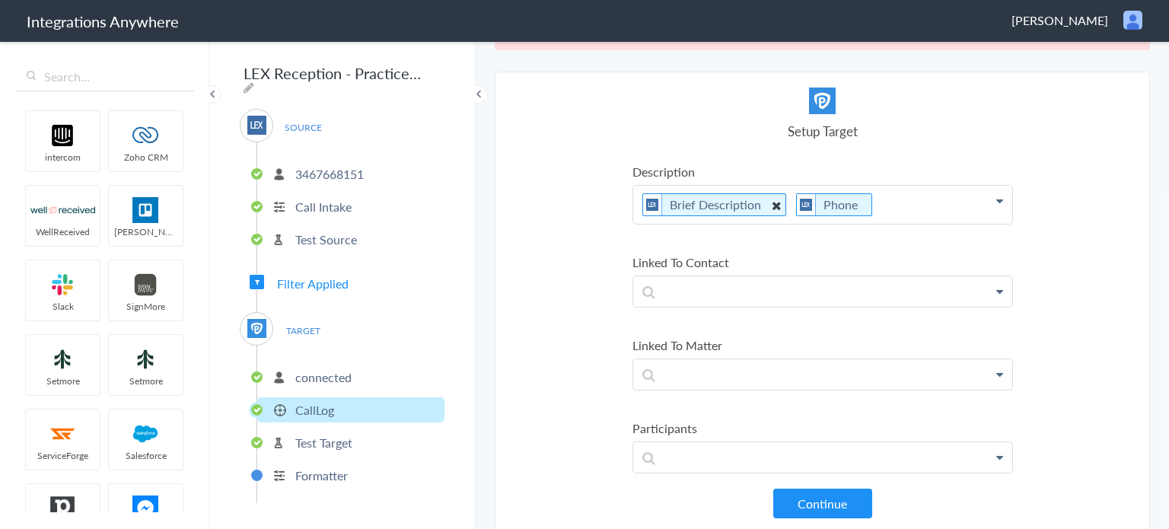
click at [767, 199] on icon at bounding box center [775, 205] width 17 height 19
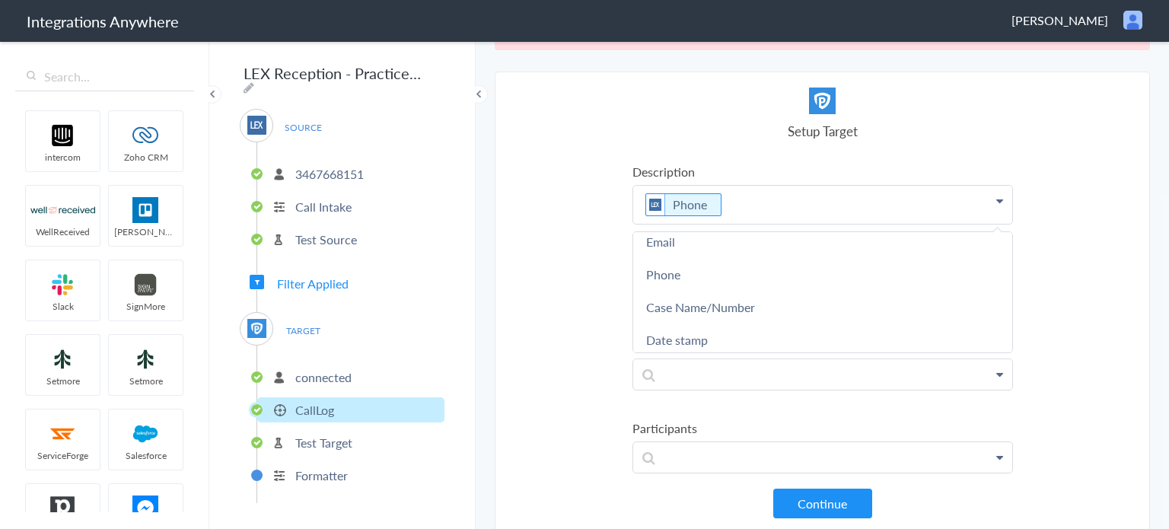
click at [764, 199] on p "Phone" at bounding box center [822, 205] width 379 height 38
click at [660, 234] on link "Email" at bounding box center [822, 241] width 379 height 33
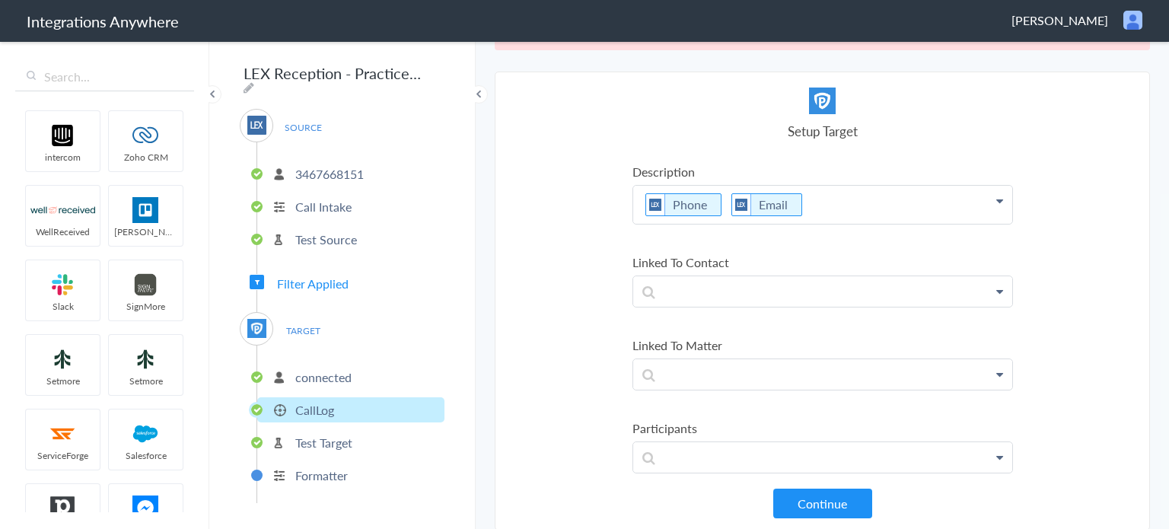
click at [873, 196] on p "Phone Email" at bounding box center [822, 205] width 379 height 38
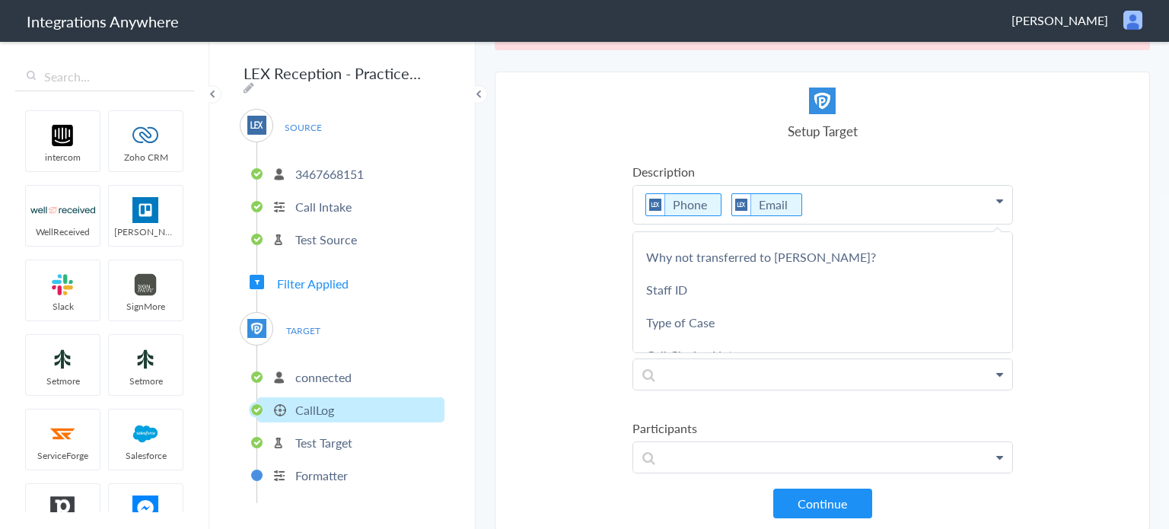
scroll to position [685, 0]
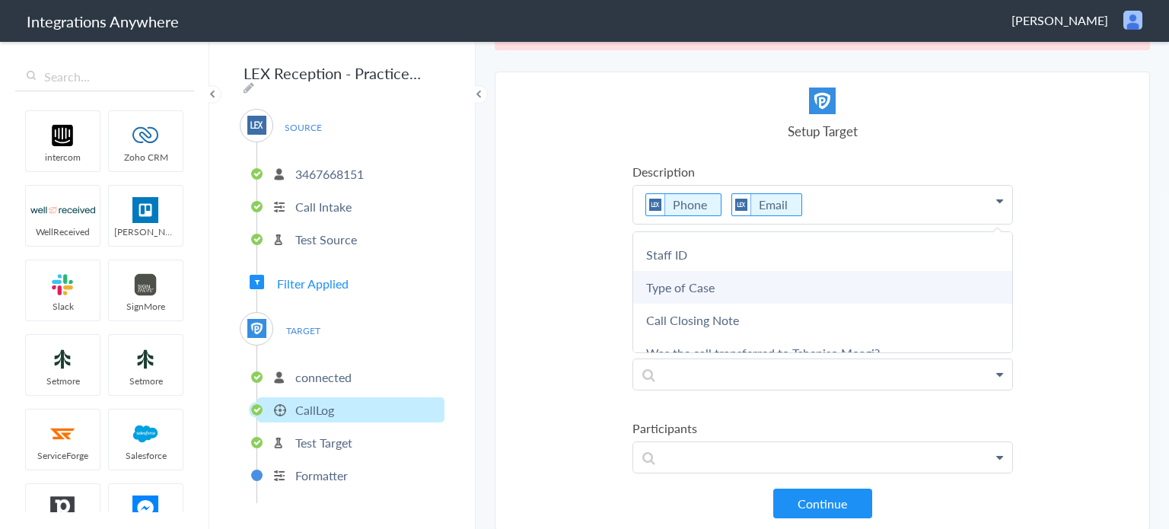
click at [764, 273] on link "Type of Case" at bounding box center [822, 287] width 379 height 33
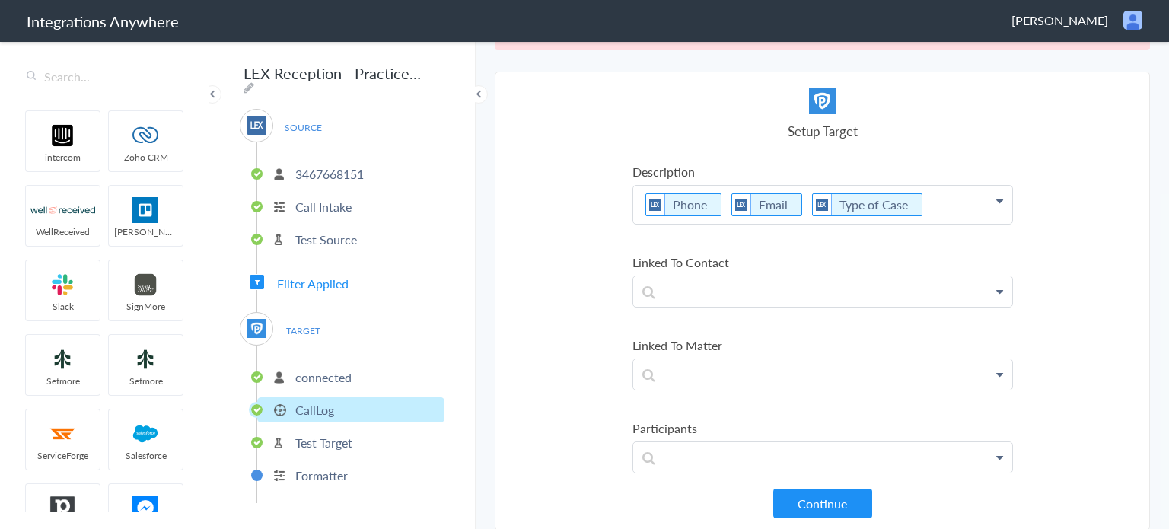
click at [930, 195] on p "Phone Email Type of Case" at bounding box center [822, 205] width 379 height 38
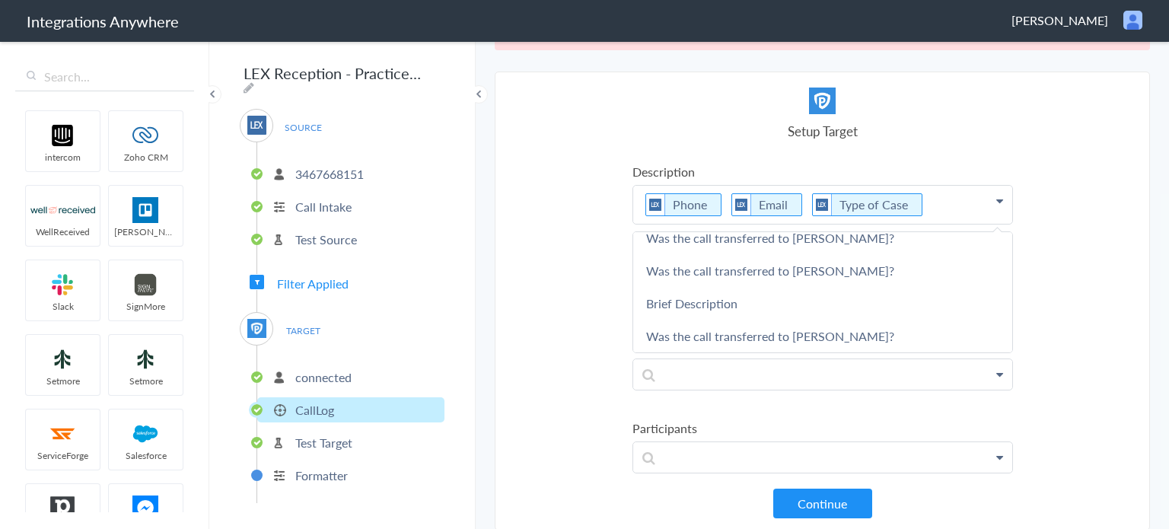
scroll to position [381, 0]
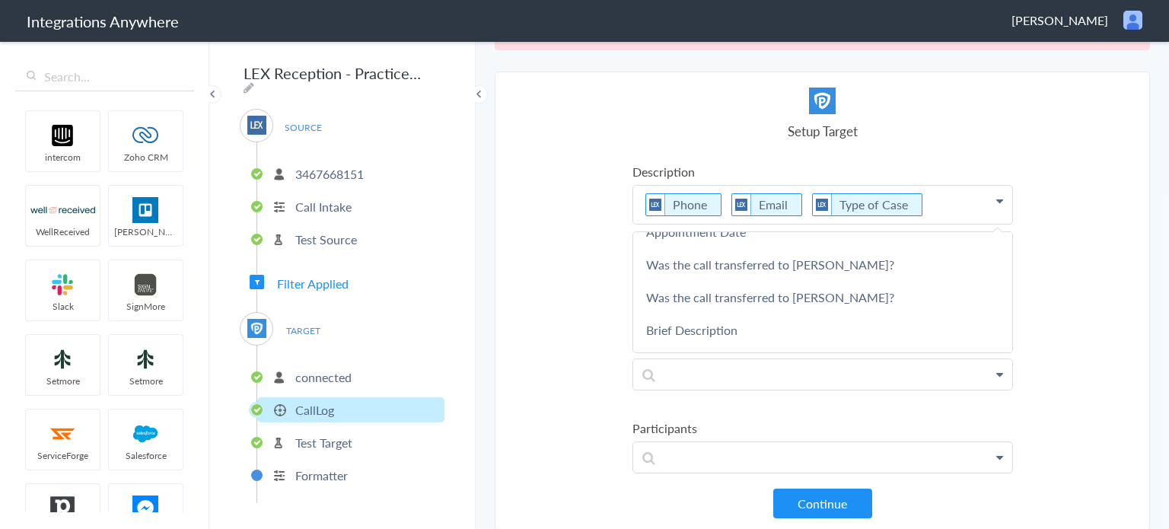
click at [752, 316] on link "Brief Description" at bounding box center [822, 330] width 379 height 33
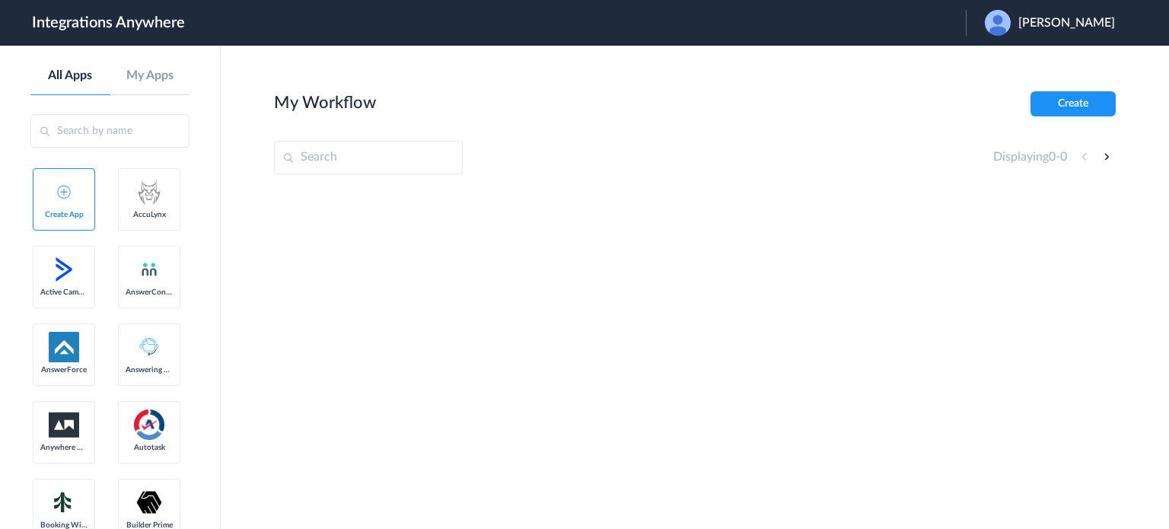
click at [1084, 21] on span "Catherine Cavella" at bounding box center [1067, 23] width 97 height 14
click at [1023, 59] on li "Logout" at bounding box center [1048, 62] width 164 height 28
click at [947, 21] on span "Launch Account" at bounding box center [903, 23] width 87 height 12
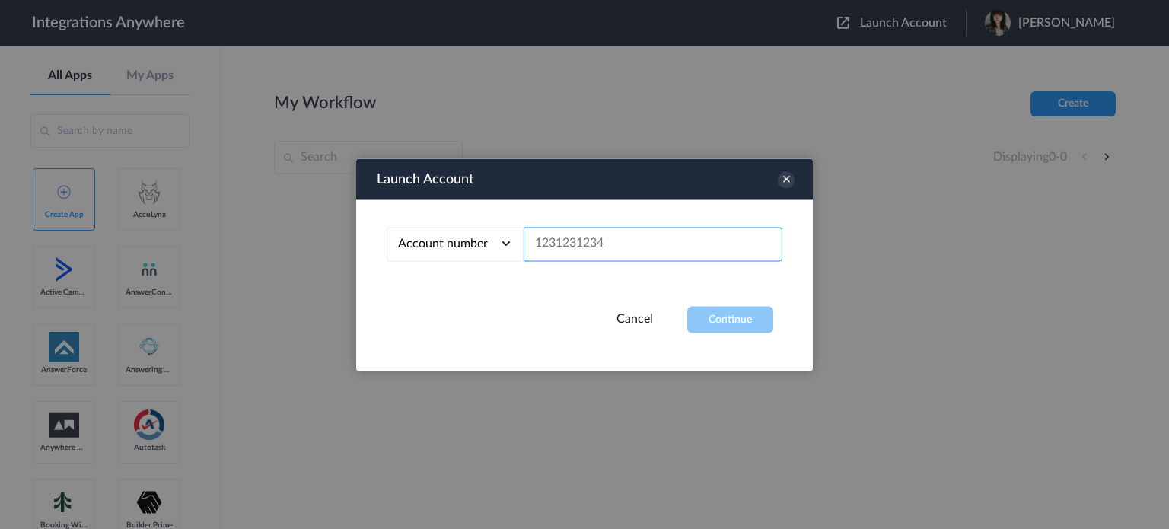
click at [627, 237] on input "text" at bounding box center [653, 244] width 259 height 34
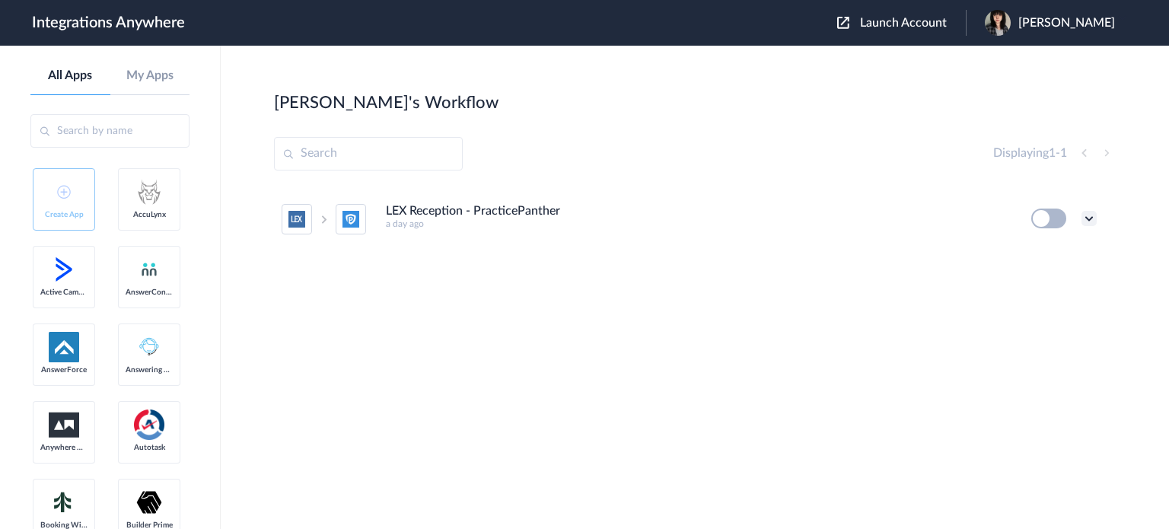
click at [1090, 222] on icon at bounding box center [1089, 218] width 15 height 15
click at [1052, 255] on li "Edit" at bounding box center [1047, 254] width 99 height 28
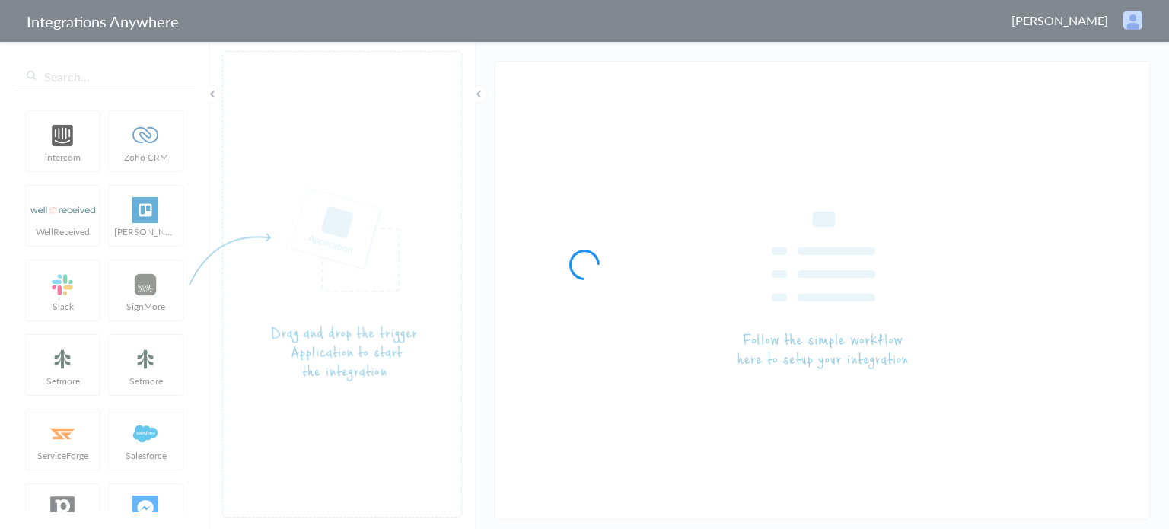
type input "LEX Reception - PracticePanther"
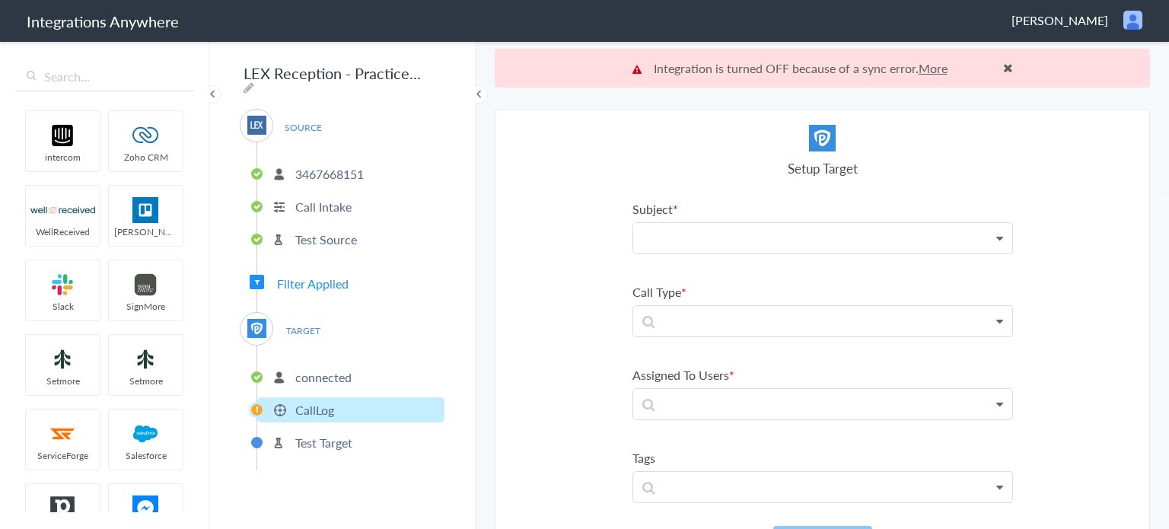
click at [716, 244] on p at bounding box center [822, 238] width 379 height 30
click at [672, 285] on link "First Name" at bounding box center [822, 282] width 379 height 33
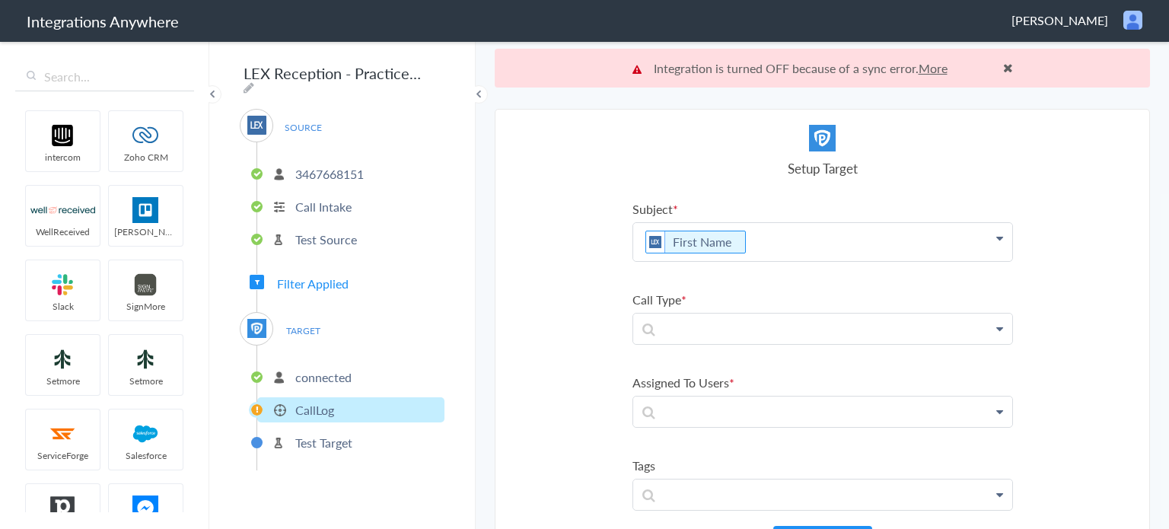
click at [762, 235] on p "First Name" at bounding box center [822, 242] width 379 height 38
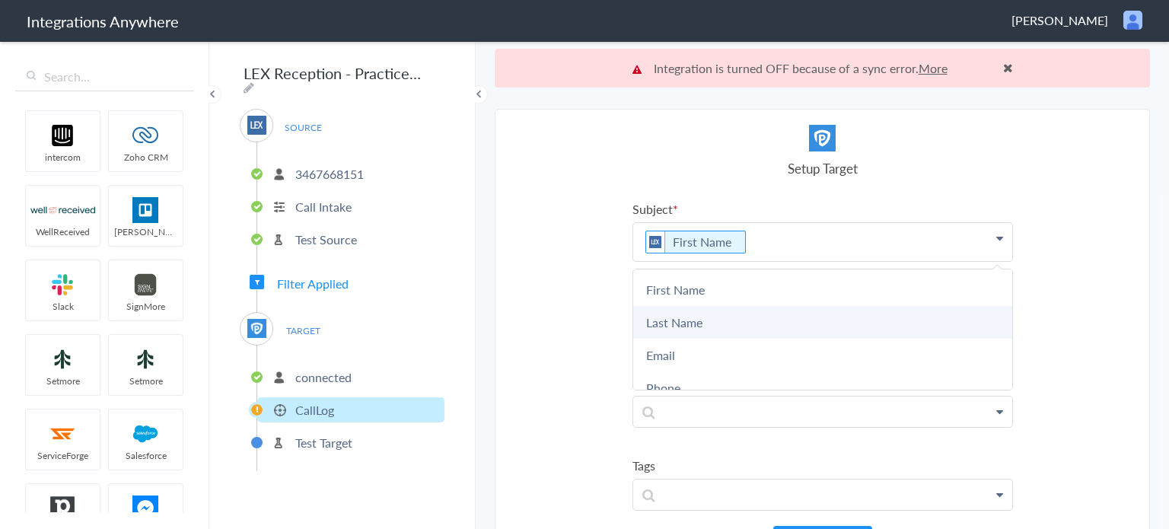
click at [703, 318] on link "Last Name" at bounding box center [822, 322] width 379 height 33
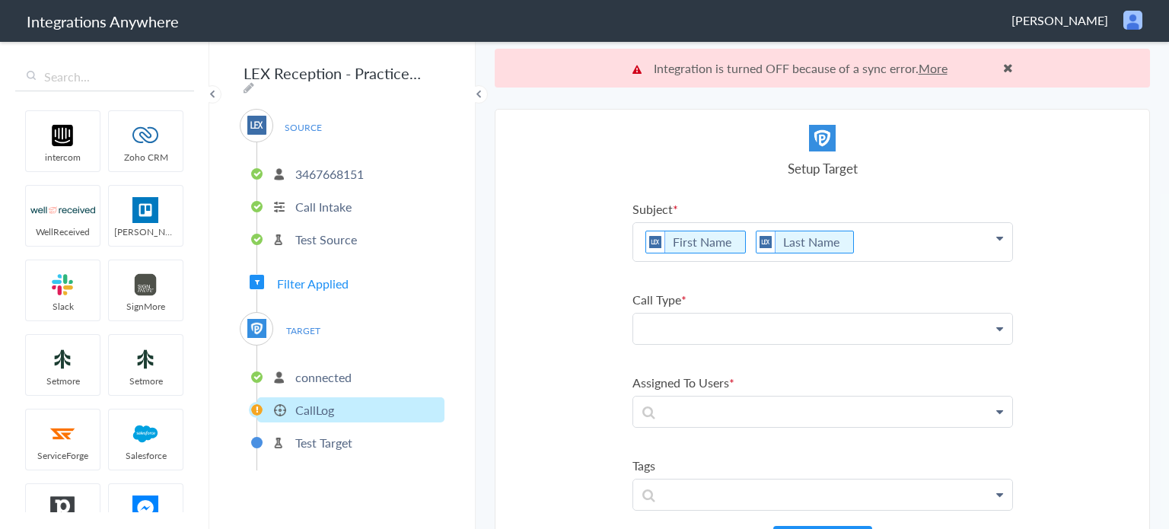
click at [748, 336] on p at bounding box center [822, 329] width 379 height 30
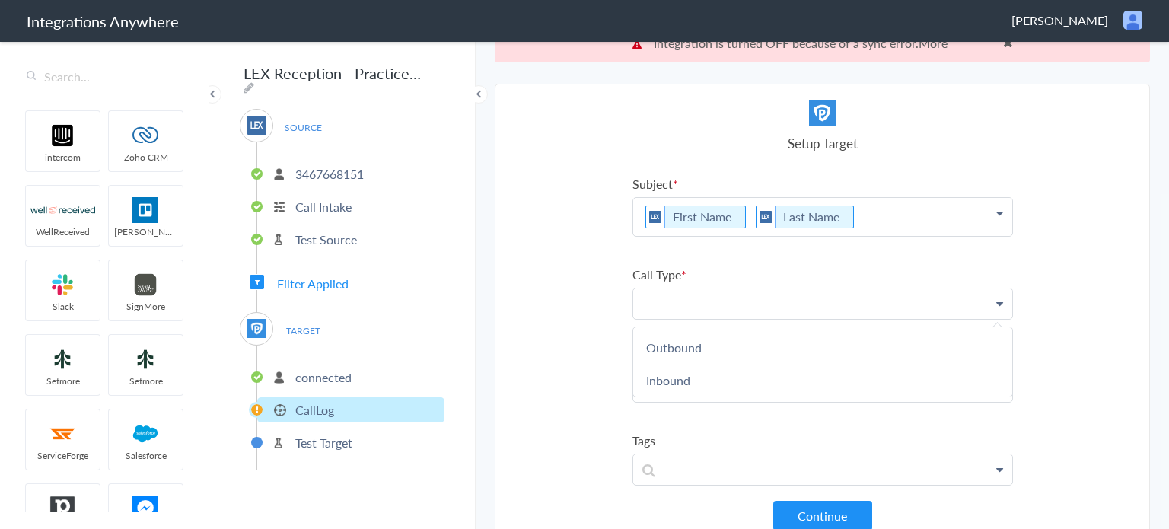
scroll to position [38, 0]
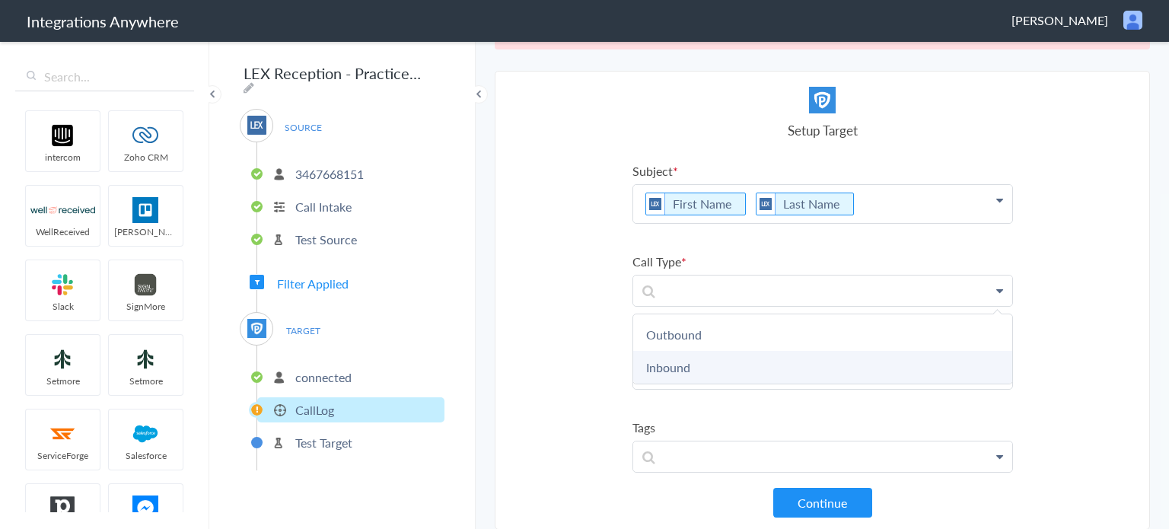
click at [650, 365] on link "Inbound" at bounding box center [822, 367] width 379 height 33
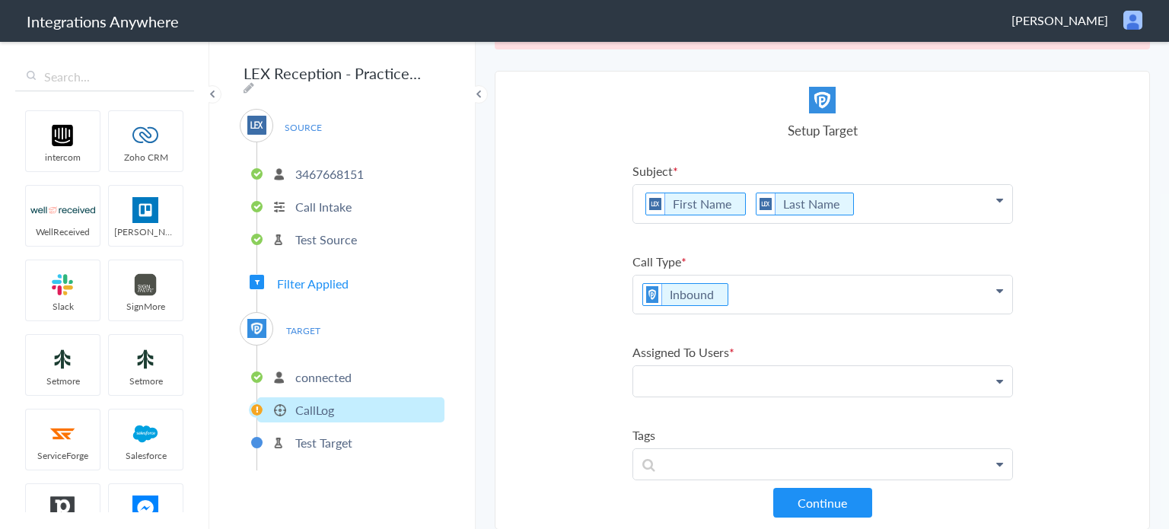
click at [767, 369] on p at bounding box center [822, 381] width 379 height 30
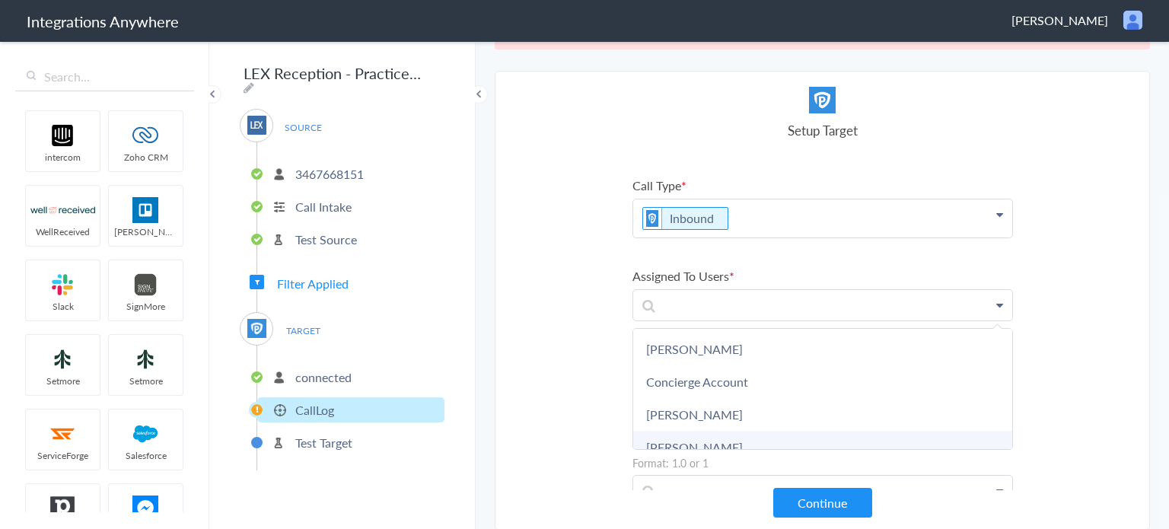
click at [729, 438] on link "[PERSON_NAME]" at bounding box center [822, 447] width 379 height 33
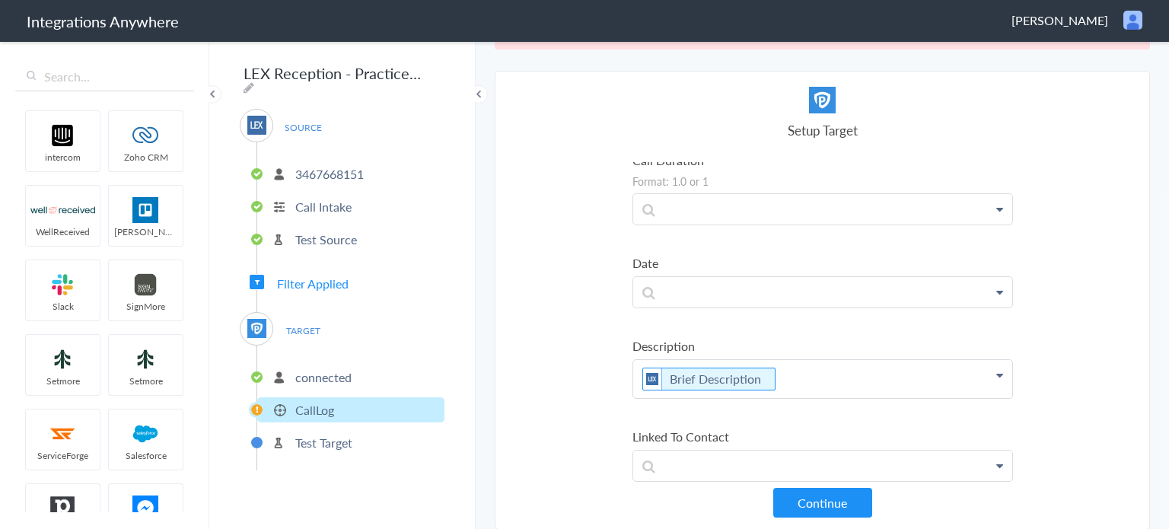
scroll to position [381, 0]
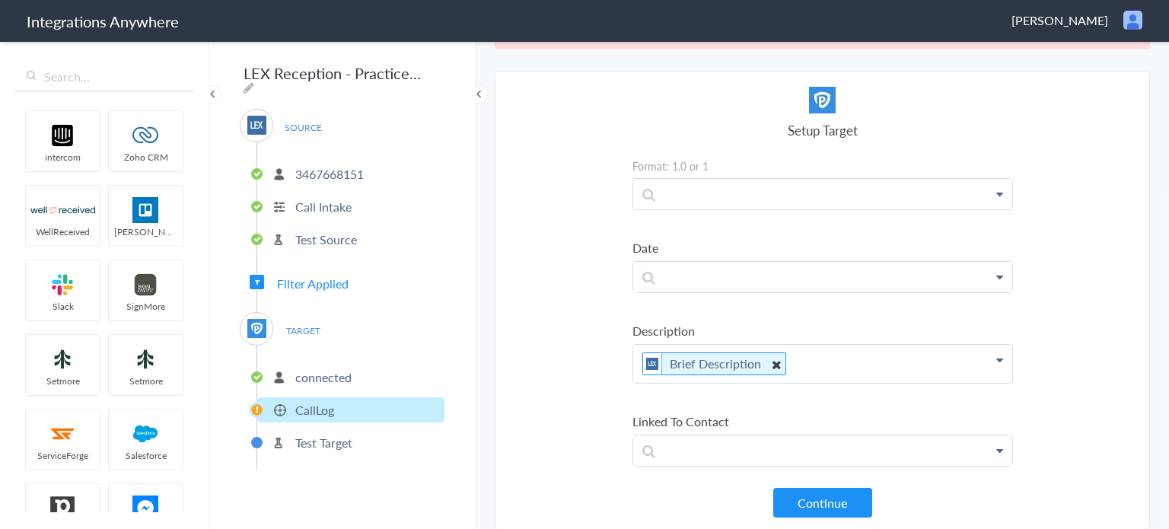
click at [767, 358] on icon at bounding box center [775, 364] width 17 height 19
click at [767, 358] on p at bounding box center [822, 360] width 379 height 30
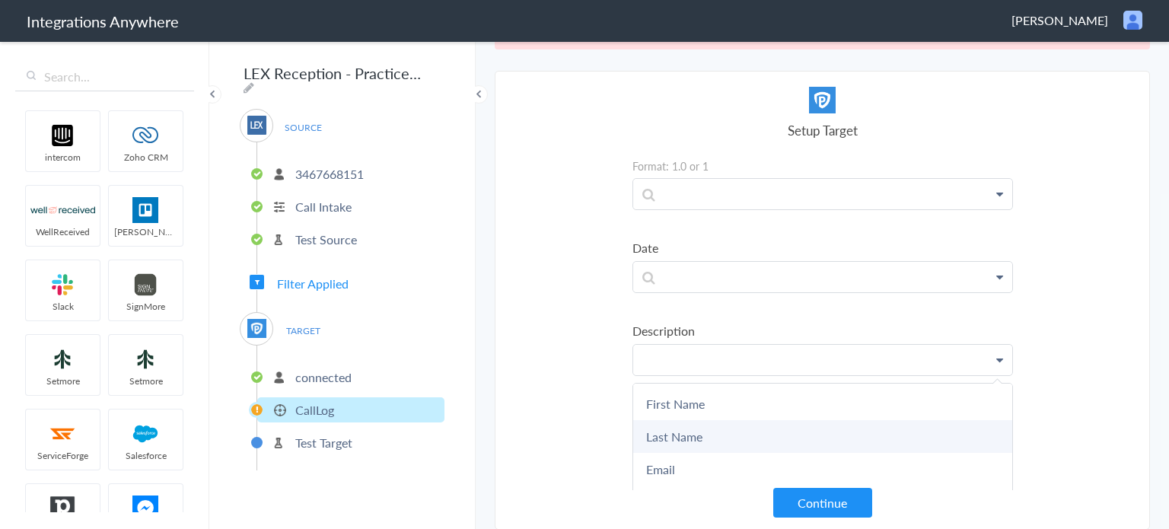
scroll to position [76, 0]
click at [710, 416] on link "Phone" at bounding box center [822, 426] width 379 height 33
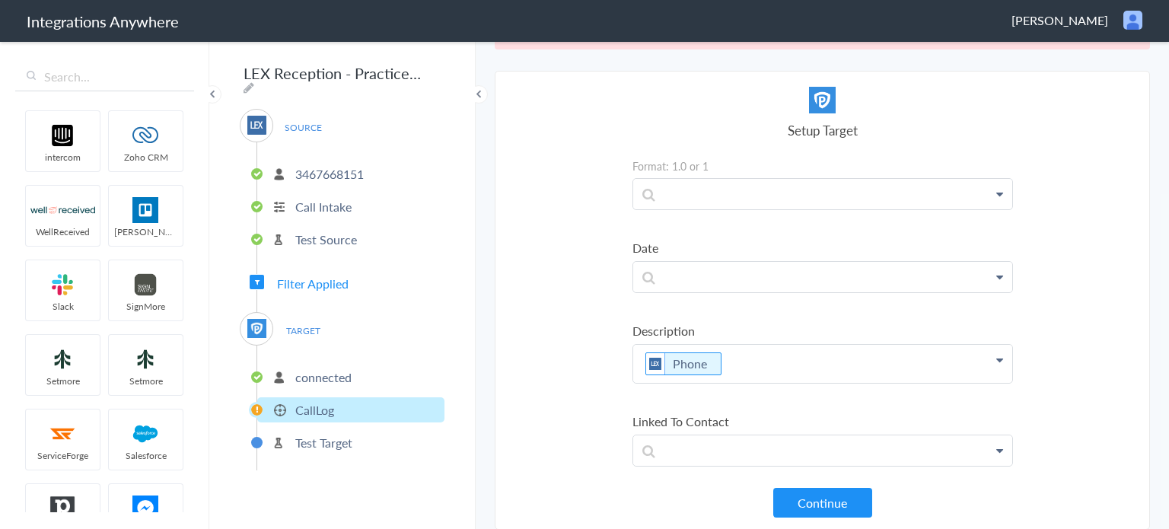
click at [759, 359] on p "Phone" at bounding box center [822, 364] width 379 height 38
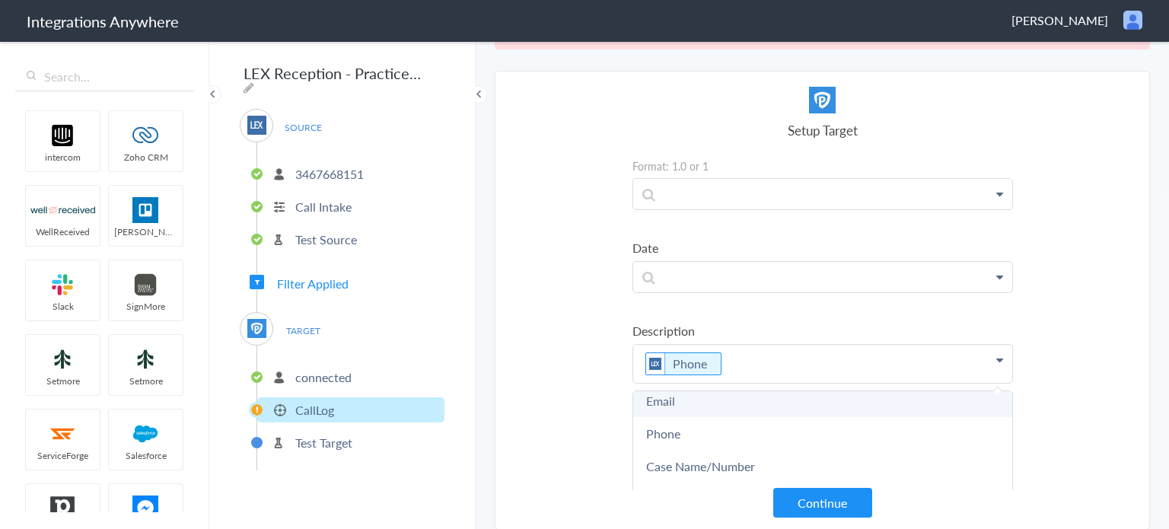
click at [716, 400] on link "Email" at bounding box center [822, 400] width 379 height 33
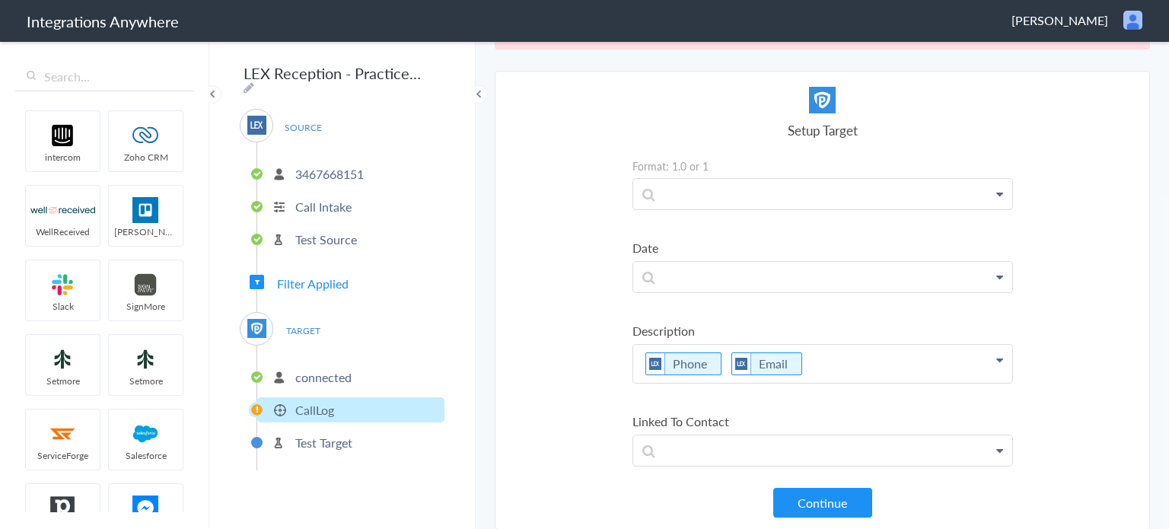
click at [841, 362] on p "Phone Email" at bounding box center [822, 364] width 379 height 38
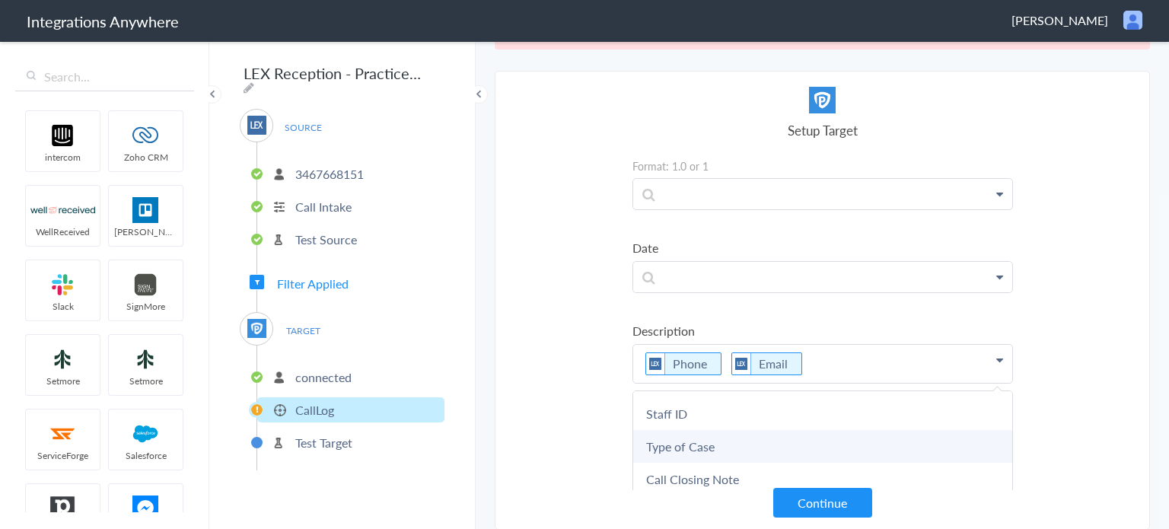
click at [742, 430] on link "Type of Case" at bounding box center [822, 446] width 379 height 33
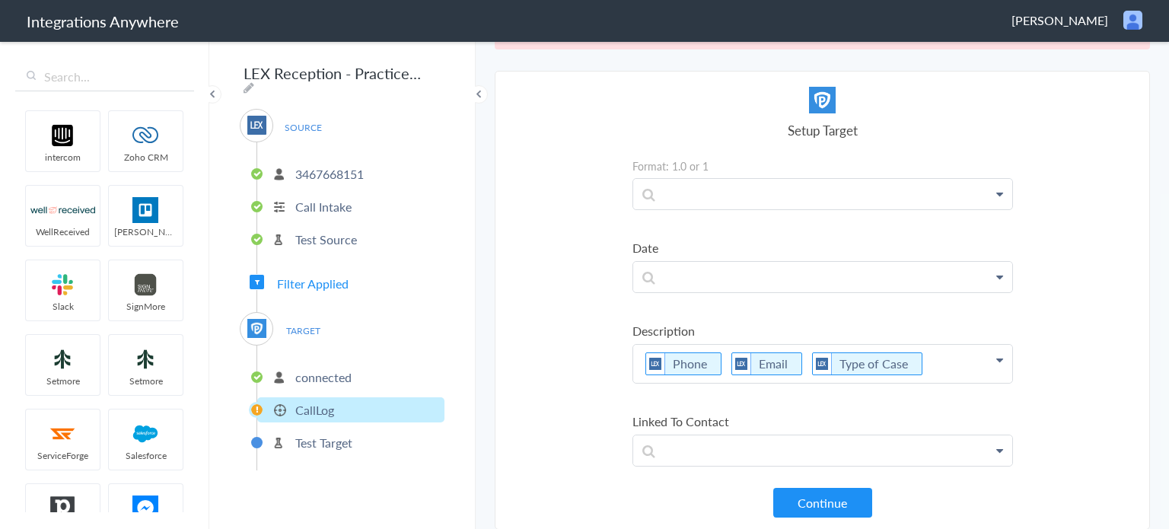
click at [944, 358] on p "Phone Email Type of Case" at bounding box center [822, 364] width 379 height 38
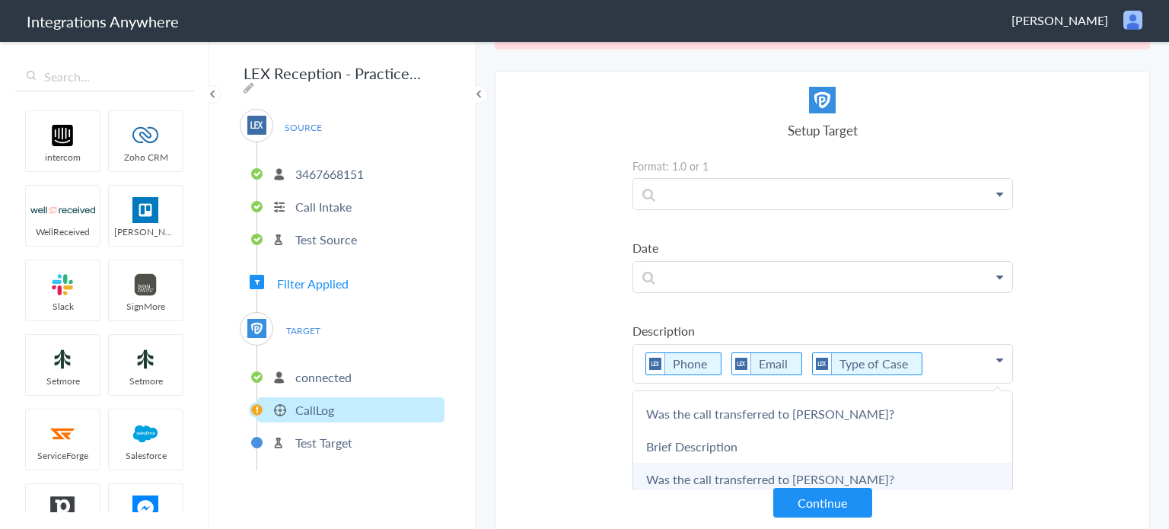
scroll to position [457, 0]
